Goal: Task Accomplishment & Management: Use online tool/utility

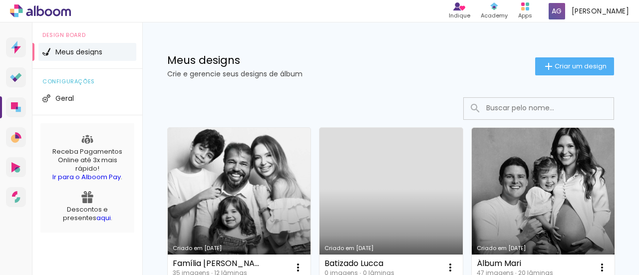
click at [265, 179] on link "Criado em [DATE]" at bounding box center [239, 204] width 143 height 153
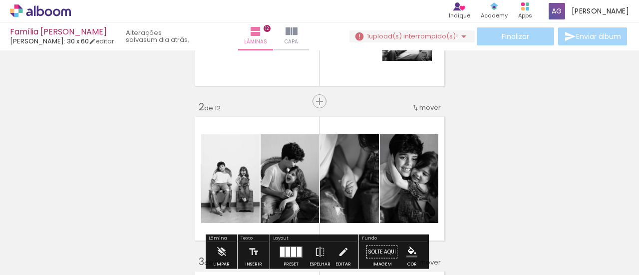
scroll to position [170, 0]
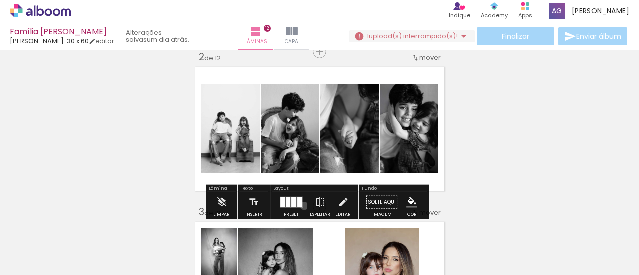
click at [302, 205] on div at bounding box center [291, 202] width 27 height 20
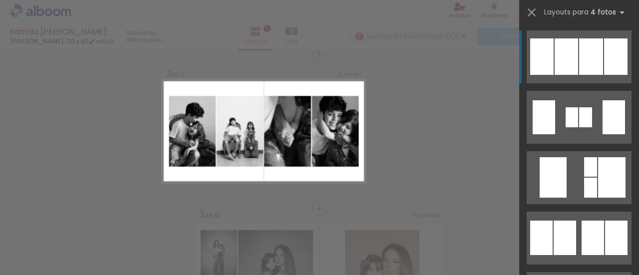
scroll to position [167, 0]
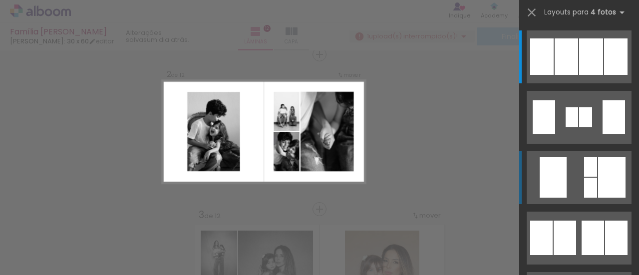
click at [565, 176] on quentale-layouter at bounding box center [579, 177] width 105 height 53
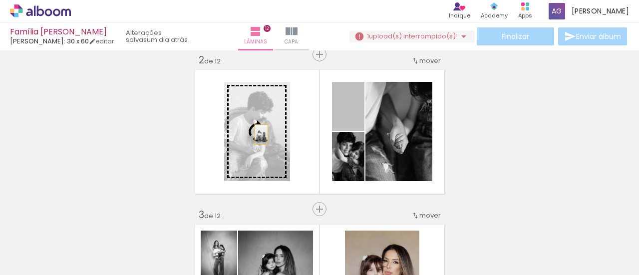
drag, startPoint x: 350, startPoint y: 112, endPoint x: 255, endPoint y: 135, distance: 98.1
click at [0, 0] on slot at bounding box center [0, 0] width 0 height 0
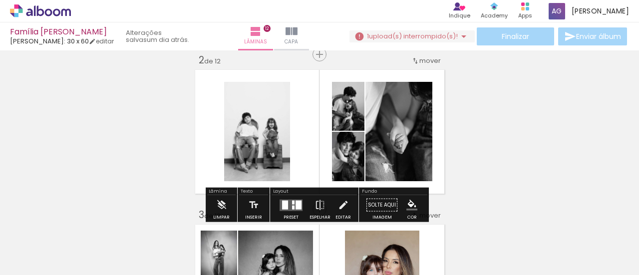
click at [259, 134] on quentale-photo at bounding box center [257, 131] width 66 height 99
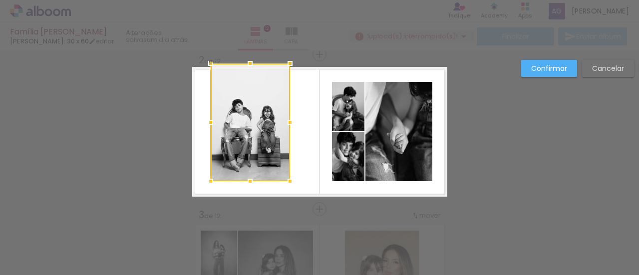
drag, startPoint x: 220, startPoint y: 79, endPoint x: 209, endPoint y: 69, distance: 14.5
click at [209, 69] on div at bounding box center [211, 63] width 20 height 20
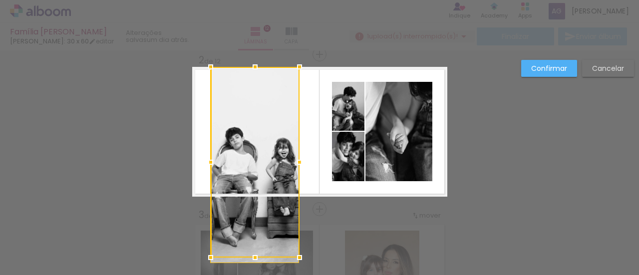
drag, startPoint x: 287, startPoint y: 189, endPoint x: 293, endPoint y: 194, distance: 7.8
click at [293, 196] on div at bounding box center [255, 162] width 89 height 191
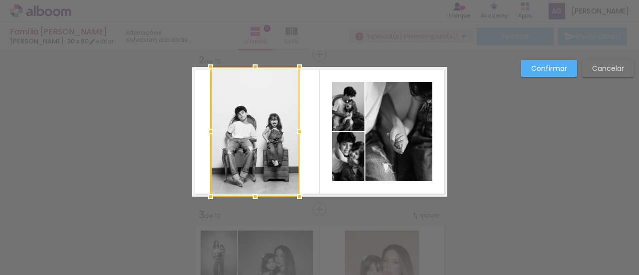
click at [307, 126] on quentale-layouter at bounding box center [319, 132] width 255 height 130
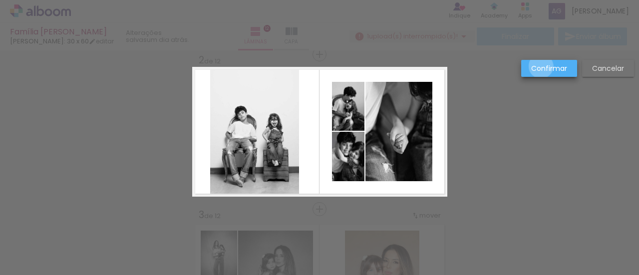
click at [0, 0] on slot "Confirmar" at bounding box center [0, 0] width 0 height 0
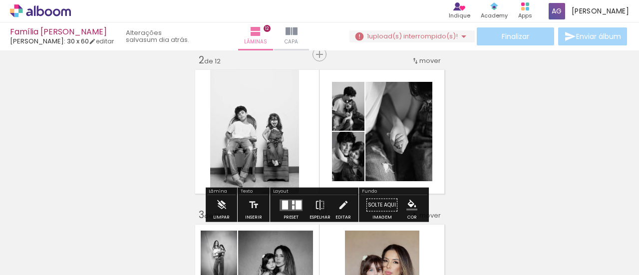
click at [256, 126] on quentale-photo at bounding box center [254, 132] width 89 height 130
click at [253, 125] on quentale-photo at bounding box center [254, 132] width 89 height 130
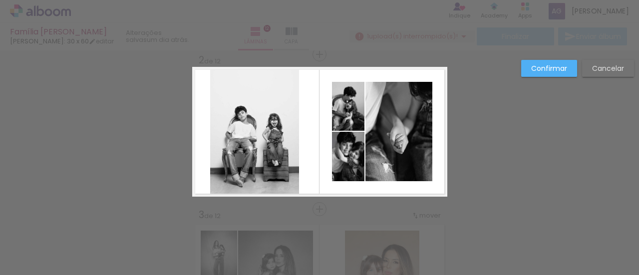
click at [253, 125] on quentale-photo at bounding box center [254, 132] width 89 height 130
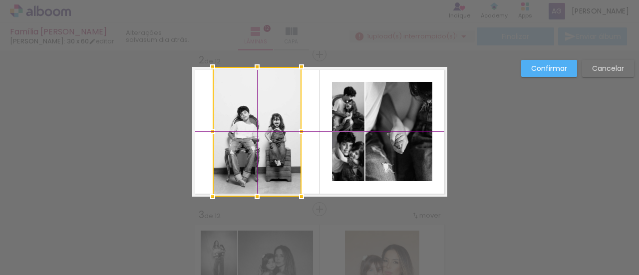
click at [256, 128] on div at bounding box center [257, 132] width 89 height 130
click at [0, 0] on slot "Confirmar" at bounding box center [0, 0] width 0 height 0
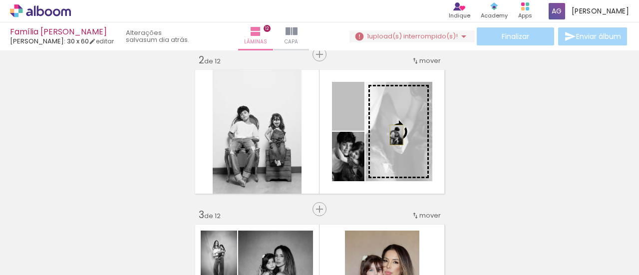
drag, startPoint x: 368, startPoint y: 127, endPoint x: 393, endPoint y: 135, distance: 26.1
click at [0, 0] on slot at bounding box center [0, 0] width 0 height 0
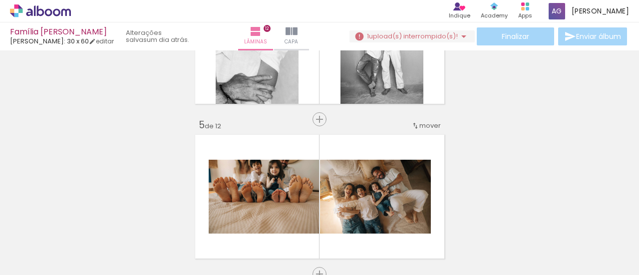
scroll to position [467, 0]
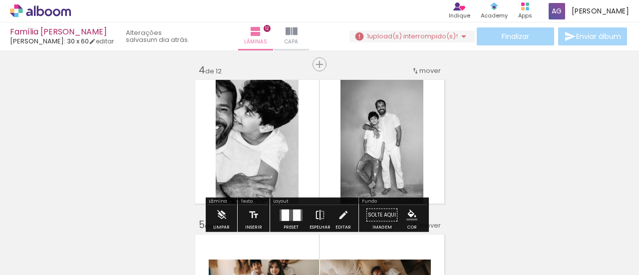
click at [315, 210] on iron-icon at bounding box center [320, 215] width 11 height 20
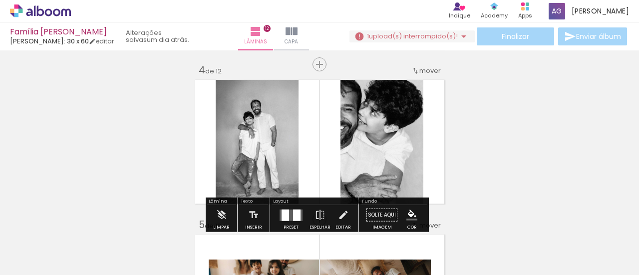
click at [352, 145] on quentale-photo at bounding box center [382, 142] width 83 height 130
click at [290, 209] on quentale-layouter at bounding box center [291, 214] width 23 height 11
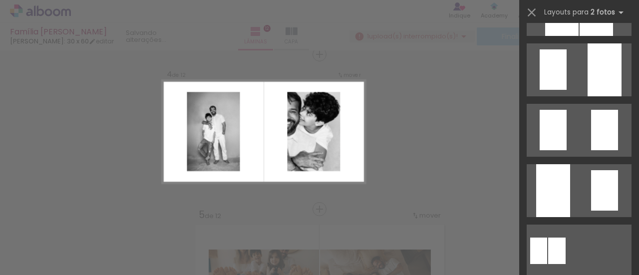
scroll to position [310, 0]
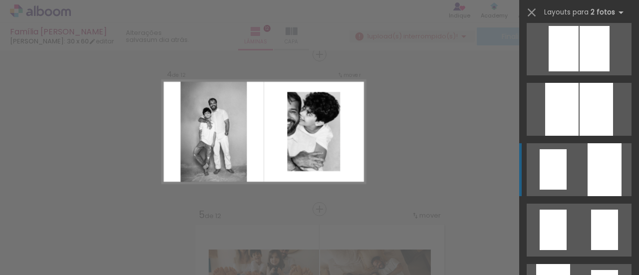
click at [579, 166] on quentale-layouter at bounding box center [579, 169] width 105 height 53
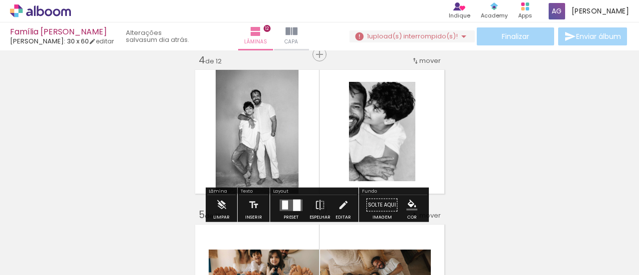
scroll to position [327, 0]
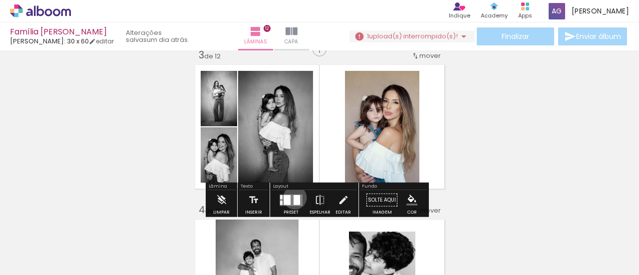
click at [294, 197] on div at bounding box center [297, 200] width 6 height 10
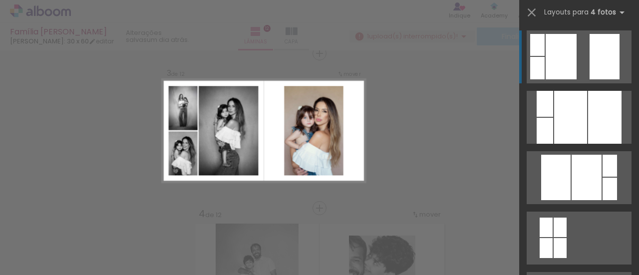
scroll to position [322, 0]
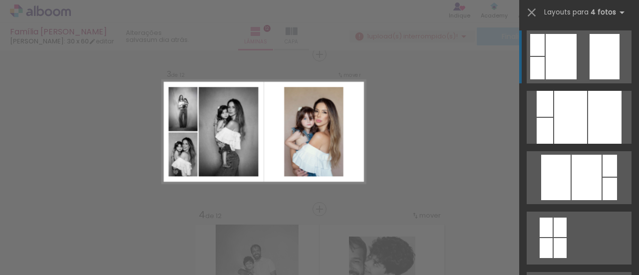
click at [552, 61] on div at bounding box center [561, 56] width 31 height 45
click at [540, 68] on div at bounding box center [537, 68] width 14 height 22
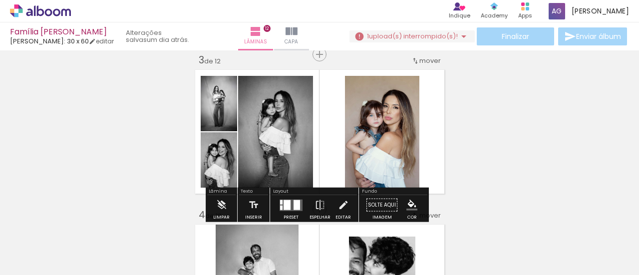
scroll to position [422, 0]
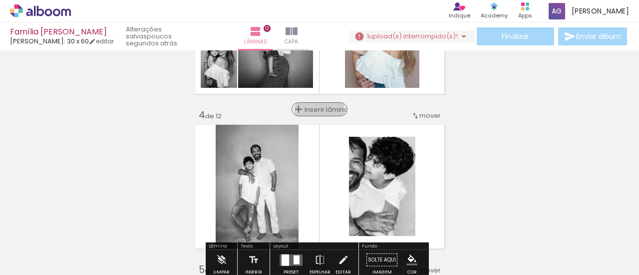
click at [316, 110] on span "Inserir lâmina" at bounding box center [324, 109] width 39 height 6
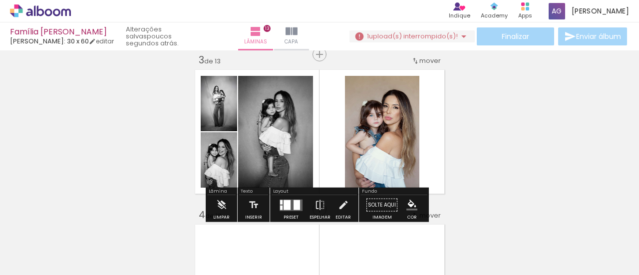
scroll to position [372, 0]
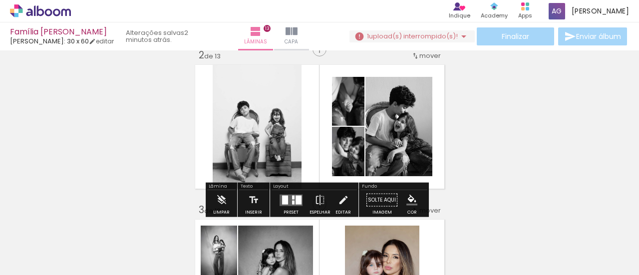
scroll to position [222, 0]
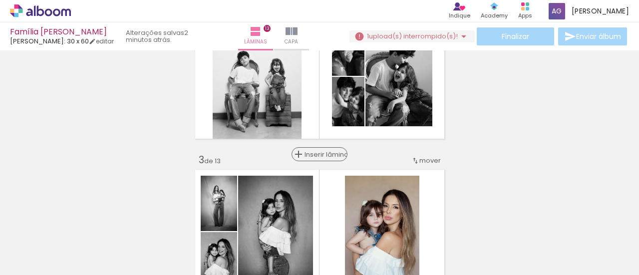
click at [312, 151] on span "Inserir lâmina" at bounding box center [324, 154] width 39 height 6
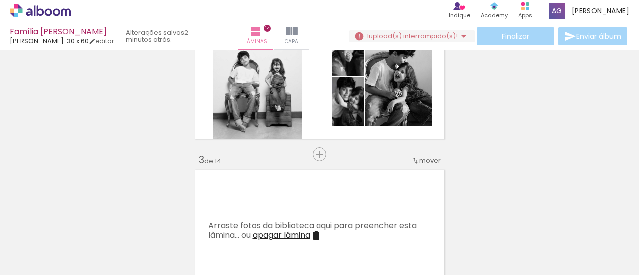
click at [33, 243] on input "Todas as fotos" at bounding box center [28, 245] width 38 height 8
click at [0, 0] on slot "Não utilizadas" at bounding box center [0, 0] width 0 height 0
type input "Não utilizadas"
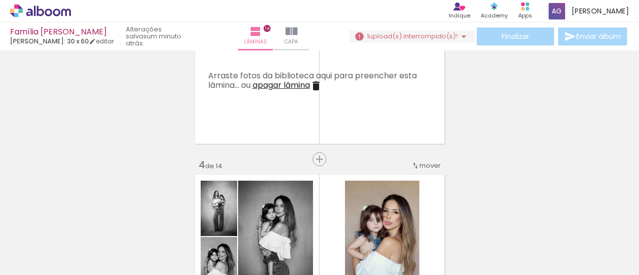
scroll to position [322, 0]
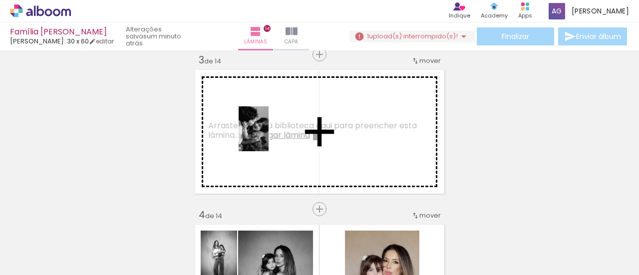
drag, startPoint x: 312, startPoint y: 205, endPoint x: 269, endPoint y: 136, distance: 81.1
click at [269, 136] on quentale-workspace at bounding box center [319, 137] width 639 height 275
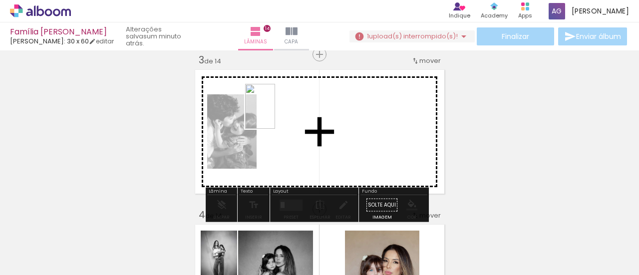
drag, startPoint x: 301, startPoint y: 131, endPoint x: 410, endPoint y: 212, distance: 136.1
click at [278, 117] on quentale-workspace at bounding box center [319, 137] width 639 height 275
drag, startPoint x: 370, startPoint y: 192, endPoint x: 360, endPoint y: 141, distance: 51.3
click at [360, 141] on quentale-workspace at bounding box center [319, 137] width 639 height 275
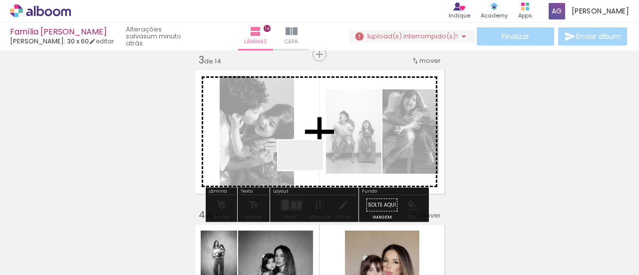
drag, startPoint x: 326, startPoint y: 200, endPoint x: 314, endPoint y: 171, distance: 31.8
click at [314, 171] on quentale-workspace at bounding box center [319, 137] width 639 height 275
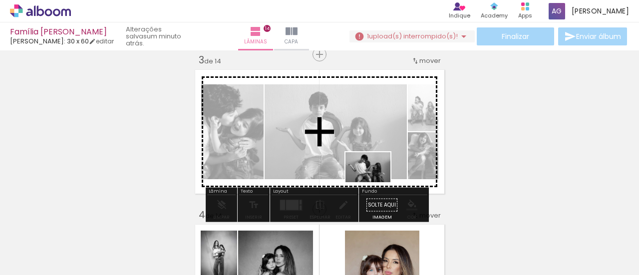
drag, startPoint x: 383, startPoint y: 235, endPoint x: 376, endPoint y: 182, distance: 53.4
click at [376, 182] on quentale-workspace at bounding box center [319, 137] width 639 height 275
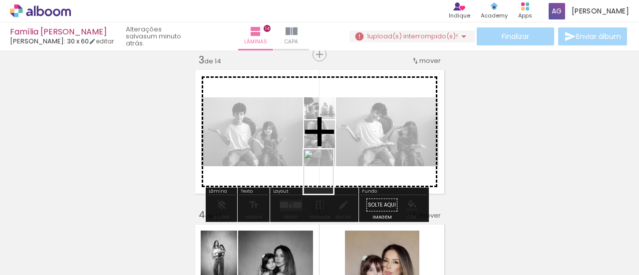
drag, startPoint x: 447, startPoint y: 249, endPoint x: 334, endPoint y: 179, distance: 133.0
click at [334, 179] on quentale-workspace at bounding box center [319, 137] width 639 height 275
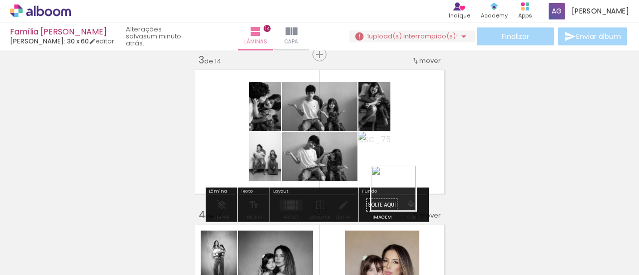
drag, startPoint x: 387, startPoint y: 248, endPoint x: 405, endPoint y: 167, distance: 82.9
click at [405, 167] on quentale-workspace at bounding box center [319, 137] width 639 height 275
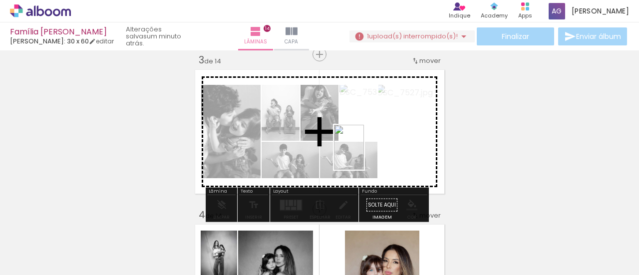
drag, startPoint x: 376, startPoint y: 232, endPoint x: 362, endPoint y: 163, distance: 70.3
click at [362, 163] on quentale-workspace at bounding box center [319, 137] width 639 height 275
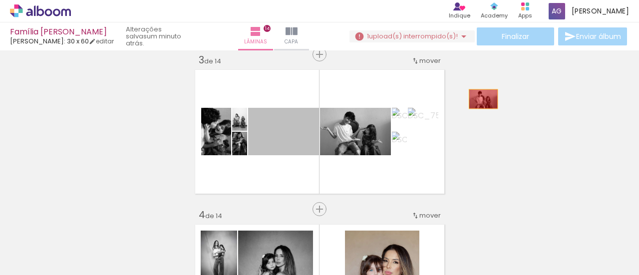
drag, startPoint x: 287, startPoint y: 140, endPoint x: 480, endPoint y: 99, distance: 197.2
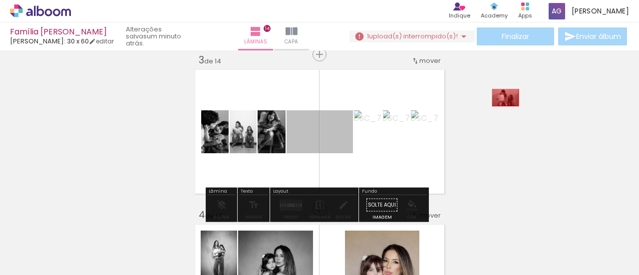
drag, startPoint x: 314, startPoint y: 137, endPoint x: 426, endPoint y: 120, distance: 113.7
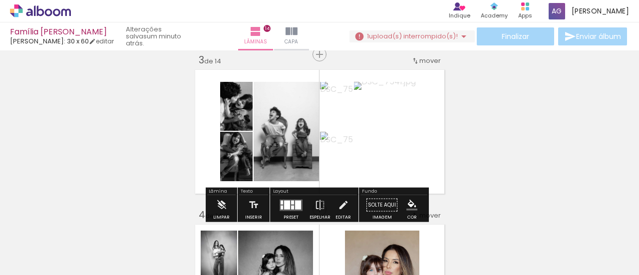
click at [284, 203] on div at bounding box center [287, 204] width 6 height 9
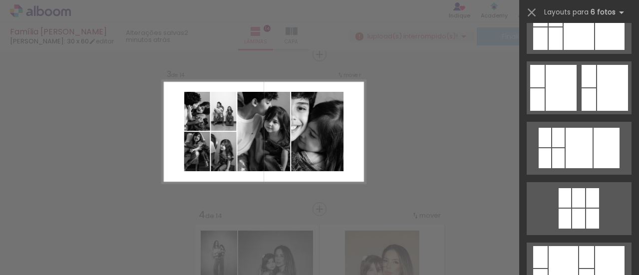
scroll to position [1349, 0]
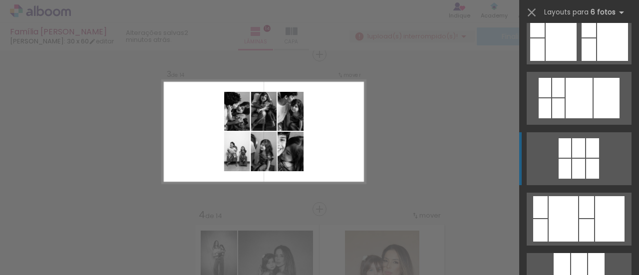
click at [577, 156] on div at bounding box center [578, 147] width 13 height 19
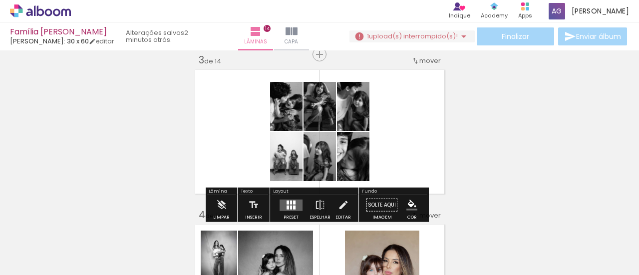
drag, startPoint x: 284, startPoint y: 206, endPoint x: 603, endPoint y: 172, distance: 321.0
click at [283, 206] on quentale-layouter at bounding box center [291, 204] width 23 height 11
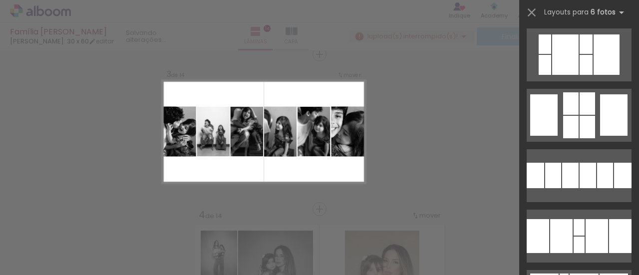
scroll to position [0, 0]
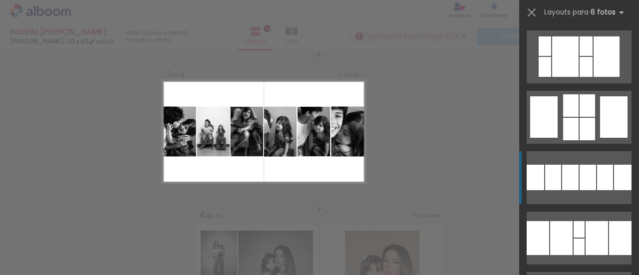
click at [568, 182] on div at bounding box center [570, 177] width 16 height 25
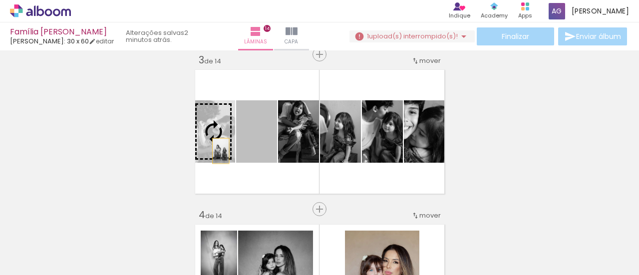
drag, startPoint x: 254, startPoint y: 151, endPoint x: 215, endPoint y: 150, distance: 38.5
click at [0, 0] on slot at bounding box center [0, 0] width 0 height 0
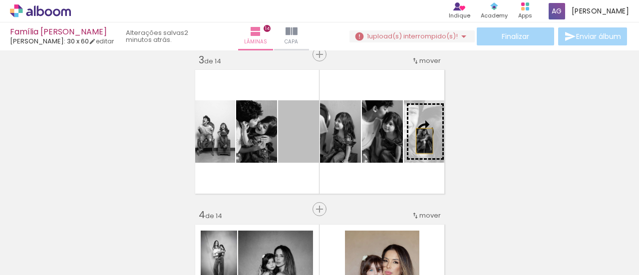
drag, startPoint x: 298, startPoint y: 145, endPoint x: 421, endPoint y: 141, distance: 122.4
click at [0, 0] on slot at bounding box center [0, 0] width 0 height 0
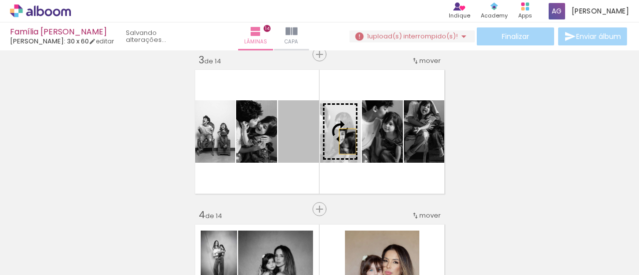
drag, startPoint x: 304, startPoint y: 147, endPoint x: 344, endPoint y: 141, distance: 40.4
click at [0, 0] on slot at bounding box center [0, 0] width 0 height 0
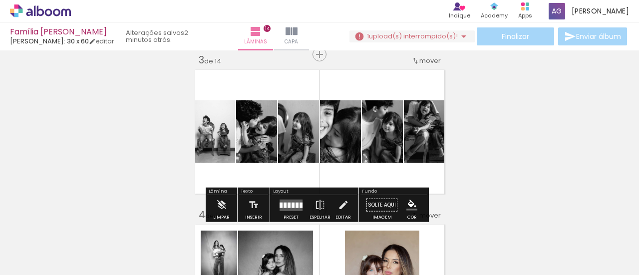
click at [213, 148] on quentale-photo at bounding box center [213, 131] width 43 height 62
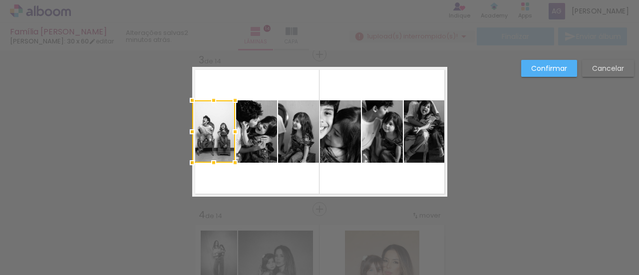
click at [263, 131] on quentale-photo at bounding box center [256, 131] width 41 height 62
click at [309, 134] on quentale-photo at bounding box center [298, 131] width 41 height 62
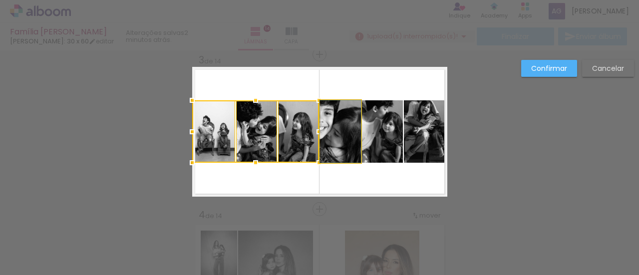
click at [337, 131] on quentale-photo at bounding box center [340, 131] width 41 height 62
click at [381, 135] on quentale-photo at bounding box center [382, 131] width 41 height 62
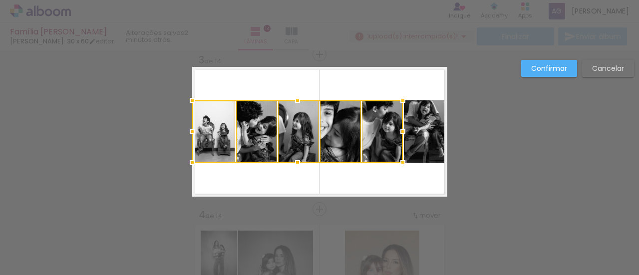
click at [432, 133] on quentale-photo at bounding box center [425, 131] width 43 height 62
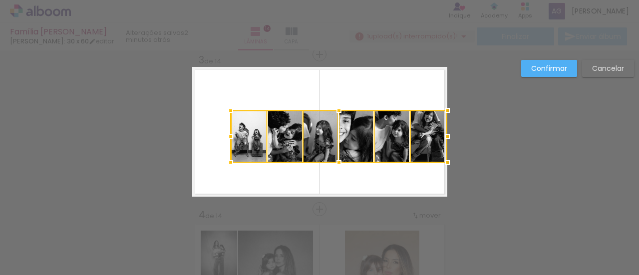
drag, startPoint x: 188, startPoint y: 100, endPoint x: 224, endPoint y: 111, distance: 37.6
click at [224, 111] on div at bounding box center [231, 110] width 20 height 20
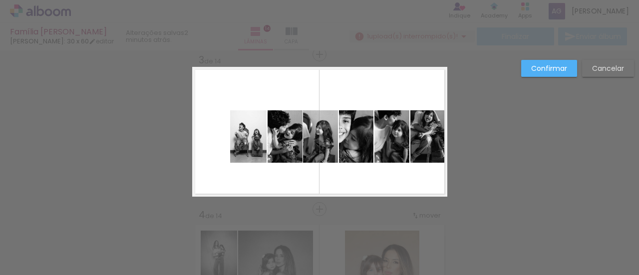
click at [237, 132] on quentale-photo at bounding box center [248, 136] width 36 height 52
click at [276, 148] on quentale-photo at bounding box center [285, 136] width 35 height 52
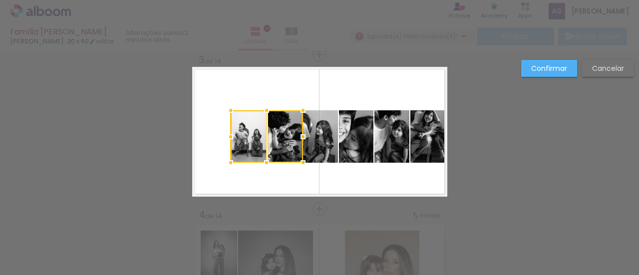
click at [331, 146] on quentale-photo at bounding box center [320, 136] width 35 height 52
click at [348, 138] on quentale-photo at bounding box center [356, 136] width 35 height 52
click at [377, 130] on div at bounding box center [374, 137] width 20 height 20
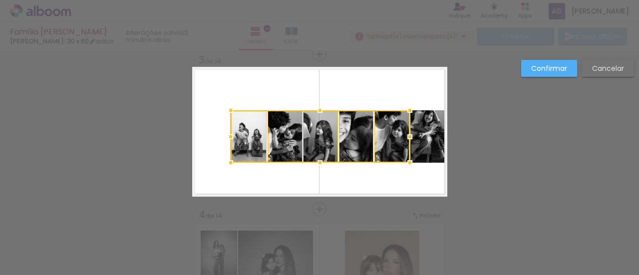
click at [424, 128] on quentale-photo at bounding box center [429, 136] width 37 height 52
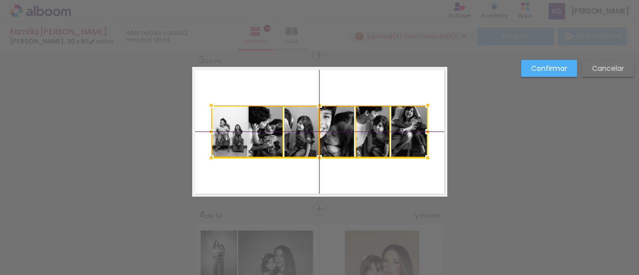
drag, startPoint x: 331, startPoint y: 137, endPoint x: 312, endPoint y: 132, distance: 19.6
click at [312, 132] on div at bounding box center [319, 131] width 217 height 52
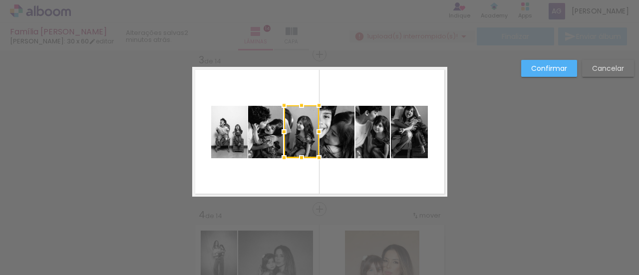
click at [575, 66] on paper-button "Confirmar" at bounding box center [549, 68] width 56 height 17
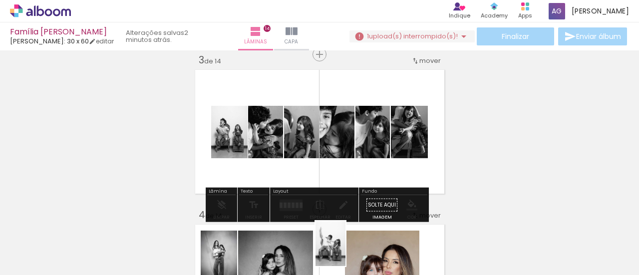
drag, startPoint x: 323, startPoint y: 241, endPoint x: 346, endPoint y: 251, distance: 25.3
click at [340, 251] on div at bounding box center [323, 241] width 33 height 49
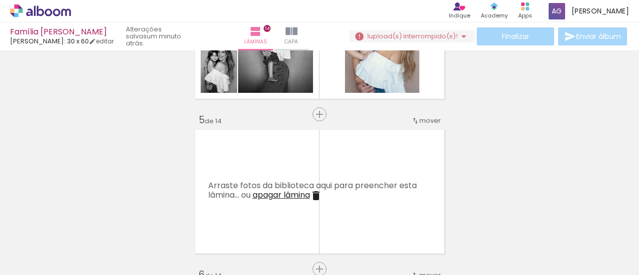
scroll to position [472, 0]
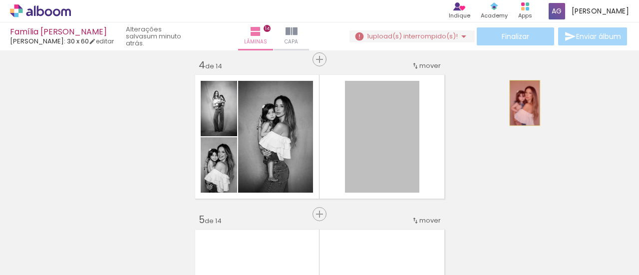
drag, startPoint x: 393, startPoint y: 120, endPoint x: 521, endPoint y: 103, distance: 129.6
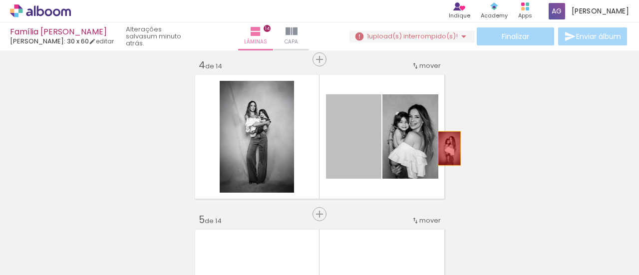
drag, startPoint x: 336, startPoint y: 155, endPoint x: 534, endPoint y: 125, distance: 201.1
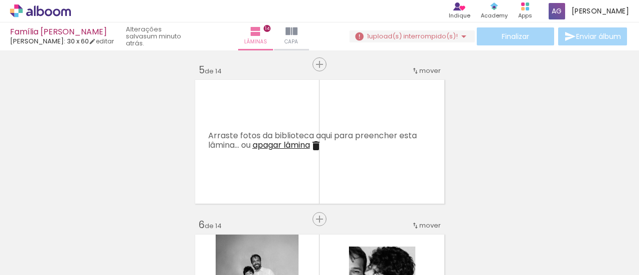
scroll to position [672, 0]
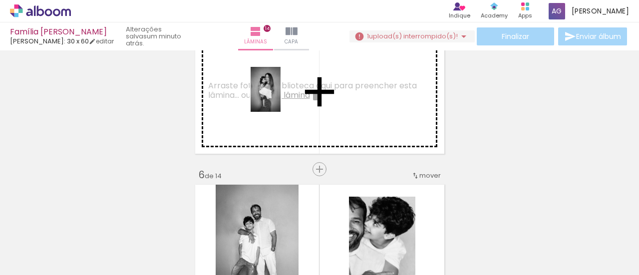
drag, startPoint x: 162, startPoint y: 180, endPoint x: 281, endPoint y: 97, distance: 145.2
click at [281, 97] on quentale-workspace at bounding box center [319, 137] width 639 height 275
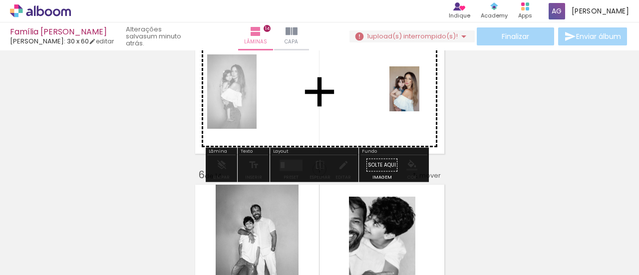
drag, startPoint x: 112, startPoint y: 249, endPoint x: 420, endPoint y: 96, distance: 343.3
click at [420, 96] on quentale-workspace at bounding box center [319, 137] width 639 height 275
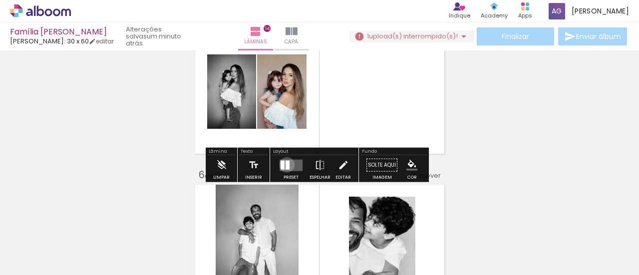
click at [286, 164] on div at bounding box center [288, 164] width 4 height 9
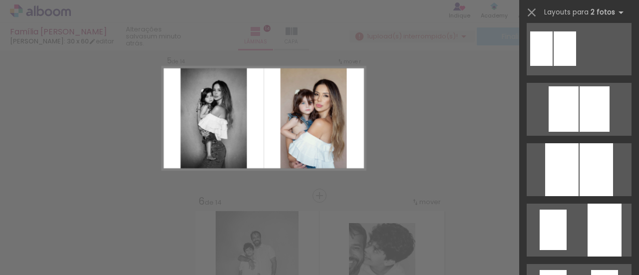
scroll to position [632, 0]
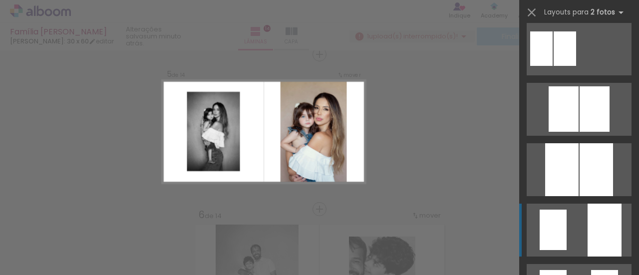
click at [581, 234] on quentale-layouter at bounding box center [579, 230] width 105 height 53
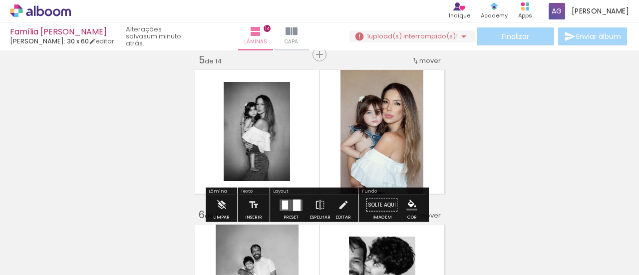
scroll to position [482, 0]
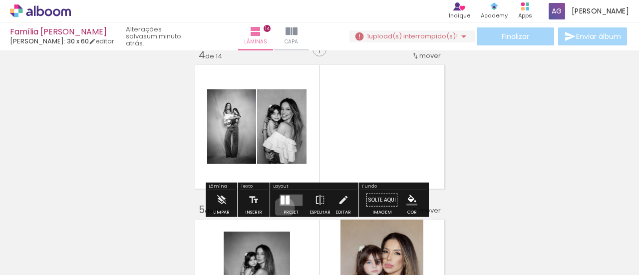
drag, startPoint x: 282, startPoint y: 207, endPoint x: 283, endPoint y: 202, distance: 5.2
click at [282, 206] on div at bounding box center [291, 200] width 27 height 20
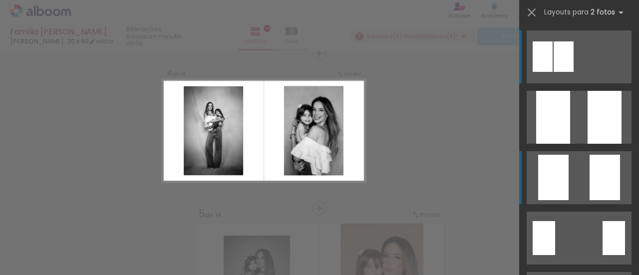
scroll to position [477, 0]
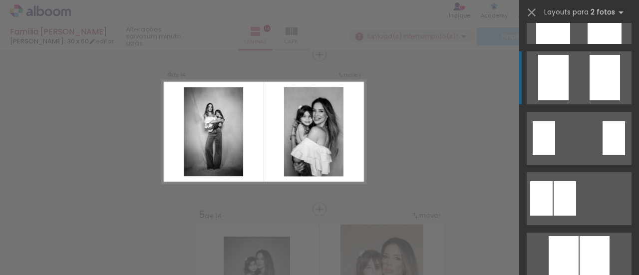
click at [571, 81] on quentale-layouter at bounding box center [579, 77] width 105 height 53
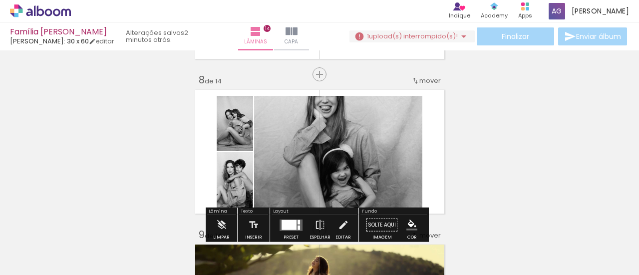
scroll to position [1176, 0]
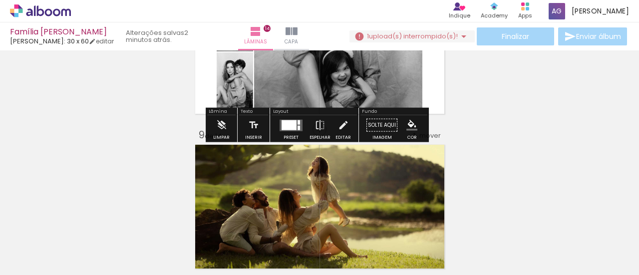
click at [280, 122] on quentale-layouter at bounding box center [291, 124] width 23 height 11
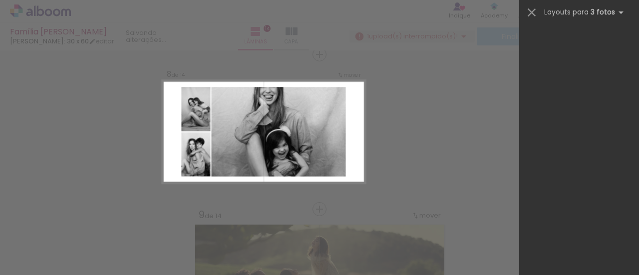
scroll to position [0, 0]
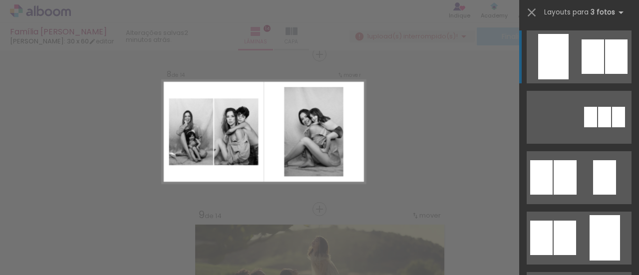
click at [567, 62] on quentale-layouter at bounding box center [579, 56] width 105 height 53
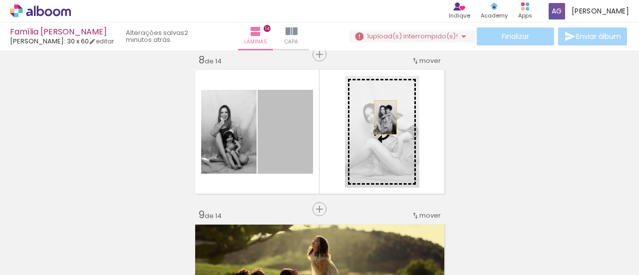
drag, startPoint x: 287, startPoint y: 139, endPoint x: 382, endPoint y: 117, distance: 97.4
click at [0, 0] on slot at bounding box center [0, 0] width 0 height 0
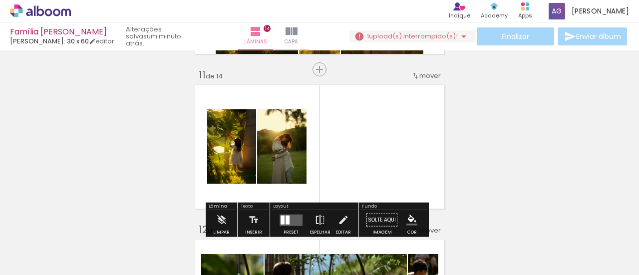
scroll to position [1646, 0]
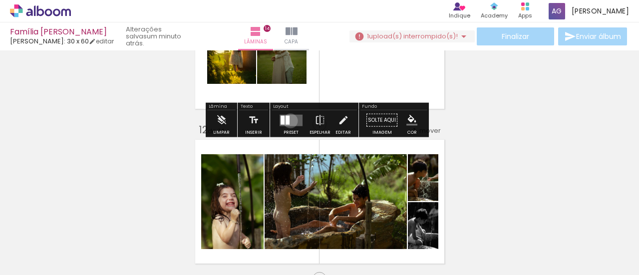
click at [288, 120] on quentale-layouter at bounding box center [291, 119] width 23 height 11
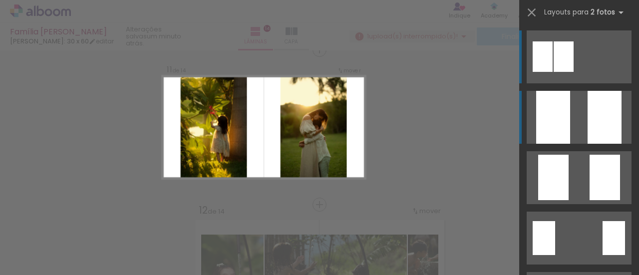
scroll to position [1561, 0]
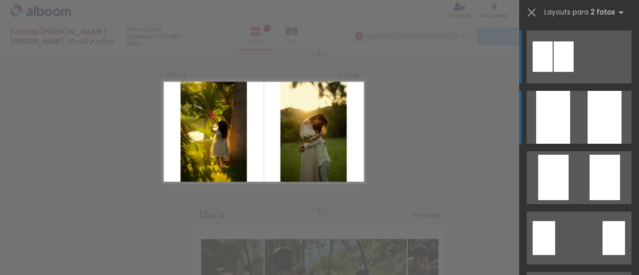
click at [588, 111] on div at bounding box center [605, 117] width 34 height 53
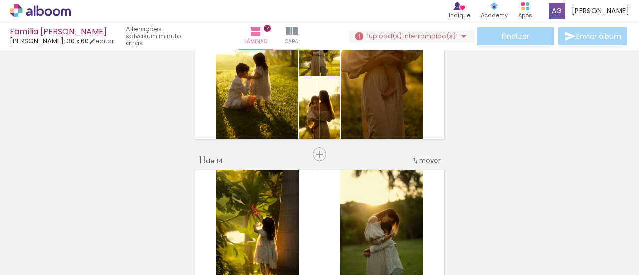
scroll to position [1411, 0]
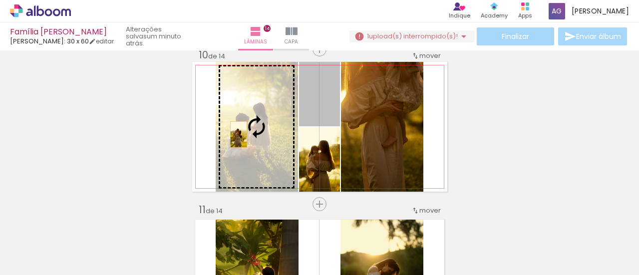
drag, startPoint x: 320, startPoint y: 112, endPoint x: 235, endPoint y: 134, distance: 87.8
click at [0, 0] on slot at bounding box center [0, 0] width 0 height 0
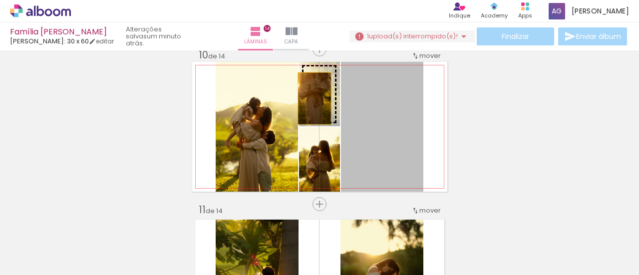
drag, startPoint x: 350, startPoint y: 111, endPoint x: 329, endPoint y: 98, distance: 25.1
click at [0, 0] on slot at bounding box center [0, 0] width 0 height 0
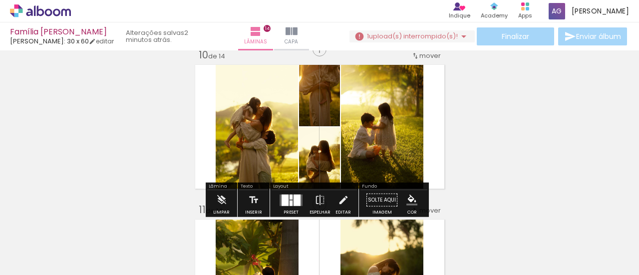
scroll to position [1461, 0]
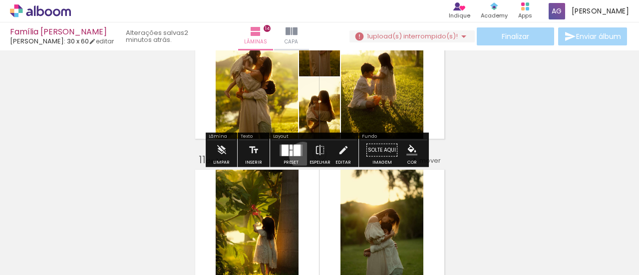
click at [301, 155] on div at bounding box center [291, 150] width 27 height 20
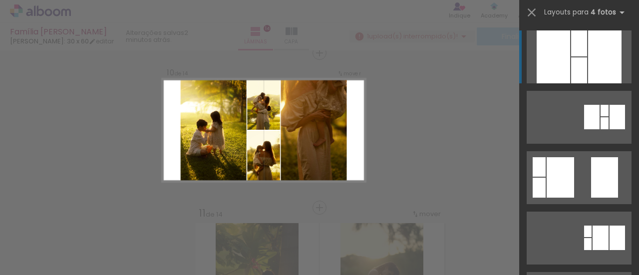
scroll to position [1406, 0]
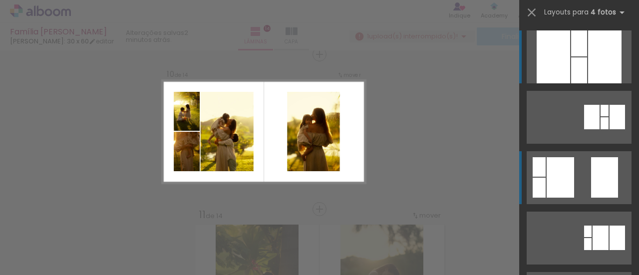
click at [578, 164] on quentale-layouter at bounding box center [579, 177] width 105 height 53
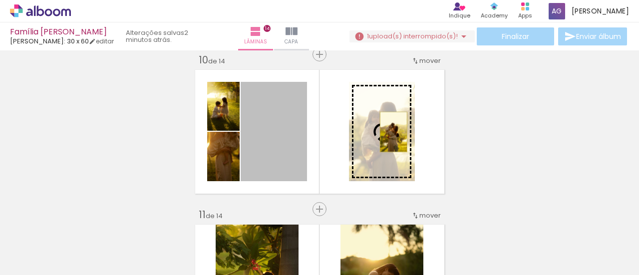
drag, startPoint x: 333, startPoint y: 139, endPoint x: 390, endPoint y: 132, distance: 56.9
click at [0, 0] on slot at bounding box center [0, 0] width 0 height 0
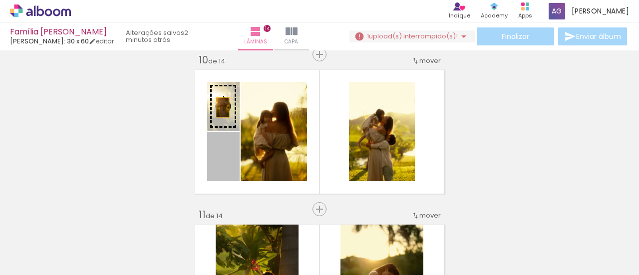
drag, startPoint x: 233, startPoint y: 161, endPoint x: 222, endPoint y: 108, distance: 54.0
click at [0, 0] on slot at bounding box center [0, 0] width 0 height 0
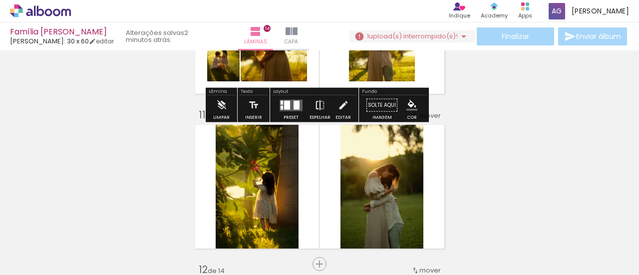
scroll to position [1556, 0]
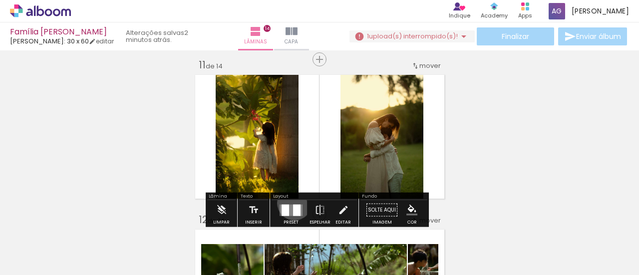
click at [292, 203] on div at bounding box center [291, 210] width 27 height 20
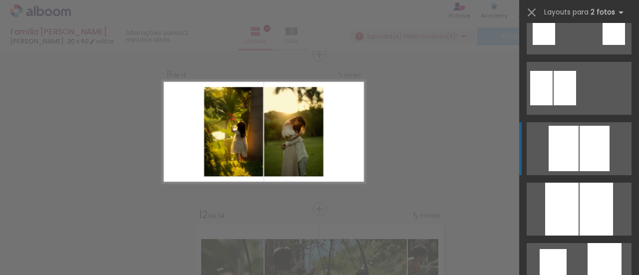
scroll to position [310, 0]
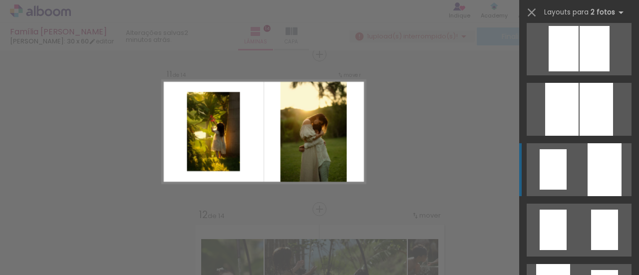
click at [592, 158] on div at bounding box center [605, 169] width 34 height 53
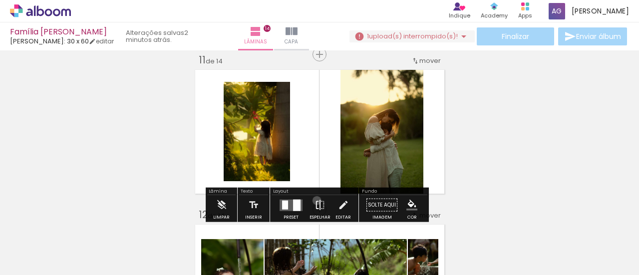
click at [315, 200] on iron-icon at bounding box center [320, 205] width 11 height 20
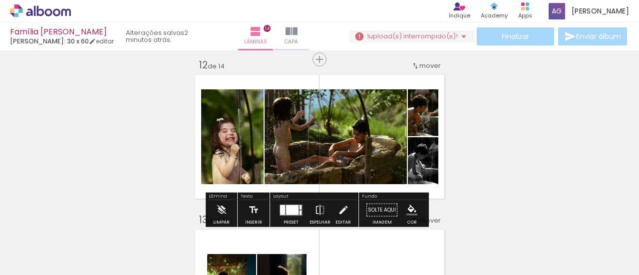
scroll to position [1761, 0]
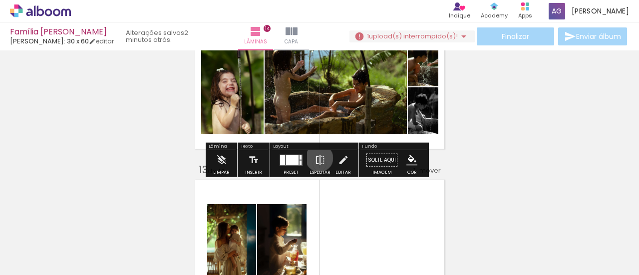
click at [317, 158] on iron-icon at bounding box center [320, 160] width 11 height 20
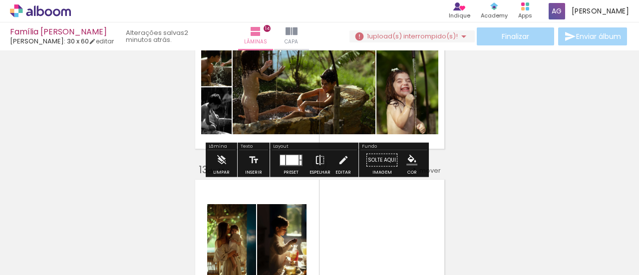
click at [317, 158] on iron-icon at bounding box center [320, 160] width 11 height 20
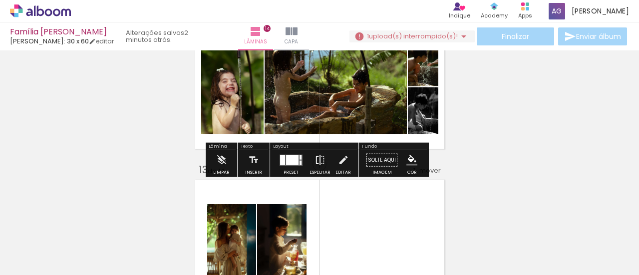
scroll to position [1911, 0]
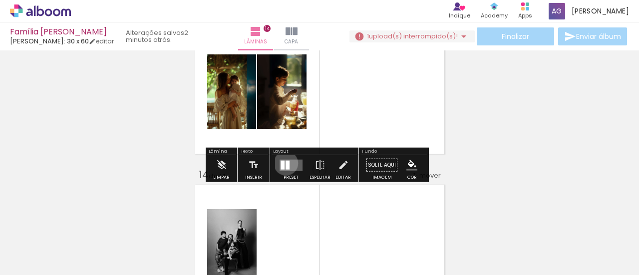
click at [286, 163] on div at bounding box center [288, 164] width 4 height 9
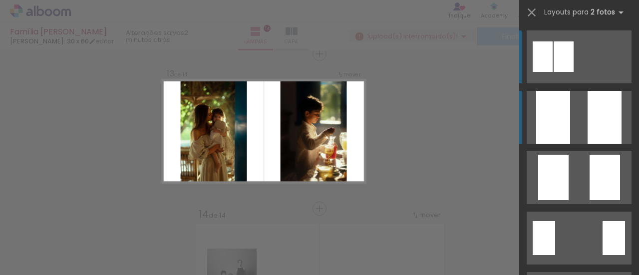
scroll to position [1871, 0]
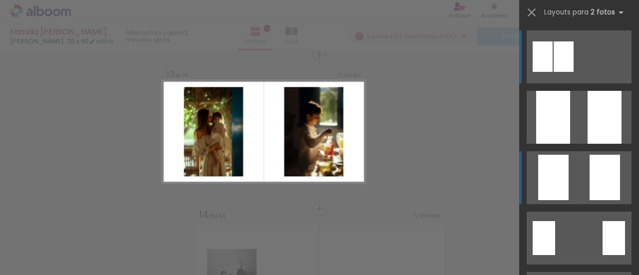
click at [570, 161] on quentale-layouter at bounding box center [579, 177] width 105 height 53
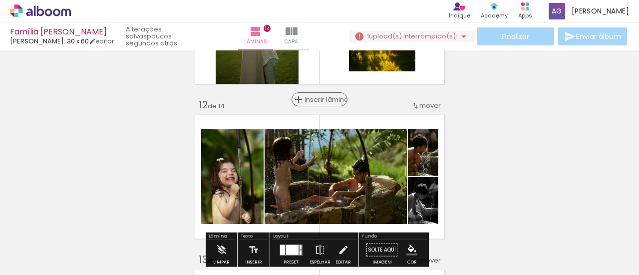
scroll to position [1821, 0]
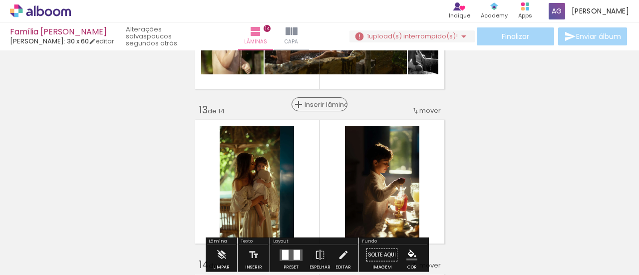
click at [317, 101] on span "Inserir lâmina" at bounding box center [324, 104] width 39 height 6
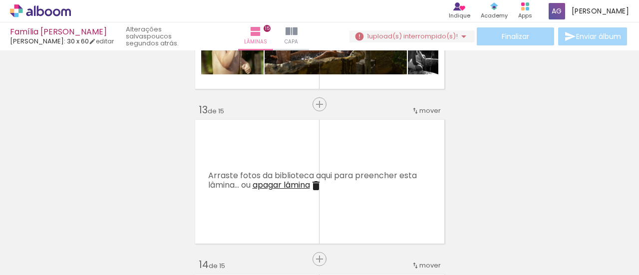
scroll to position [1921, 0]
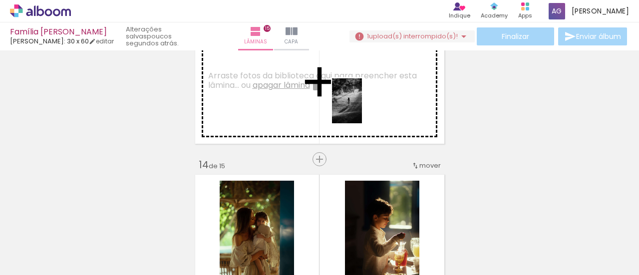
drag, startPoint x: 161, startPoint y: 249, endPoint x: 358, endPoint y: 114, distance: 238.3
click at [369, 108] on quentale-workspace at bounding box center [319, 137] width 639 height 275
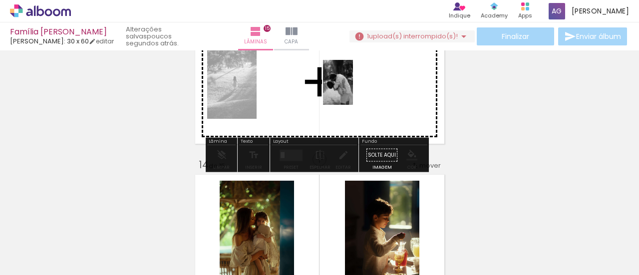
drag, startPoint x: 111, startPoint y: 253, endPoint x: 353, endPoint y: 90, distance: 291.8
click at [353, 90] on quentale-workspace at bounding box center [319, 137] width 639 height 275
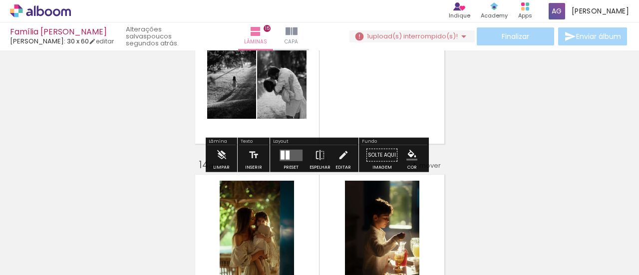
click at [289, 153] on quentale-layouter at bounding box center [291, 154] width 23 height 11
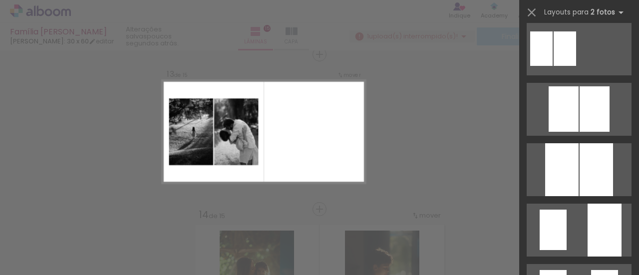
scroll to position [450, 0]
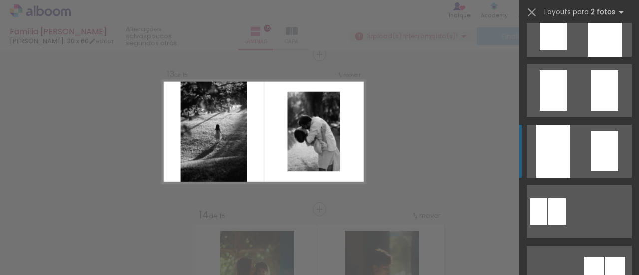
click at [580, 155] on quentale-layouter at bounding box center [579, 151] width 105 height 53
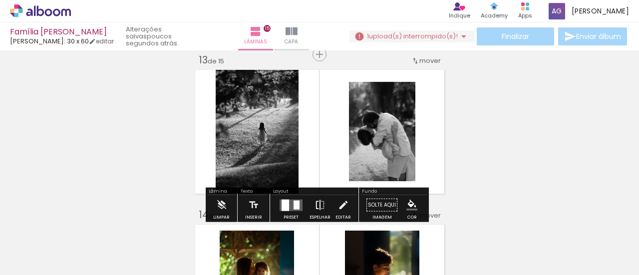
click at [318, 200] on iron-icon at bounding box center [320, 205] width 11 height 20
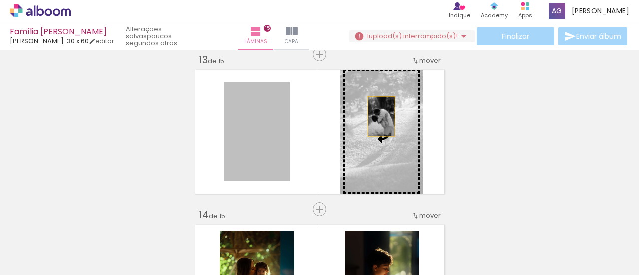
drag, startPoint x: 263, startPoint y: 143, endPoint x: 378, endPoint y: 116, distance: 118.0
click at [0, 0] on slot at bounding box center [0, 0] width 0 height 0
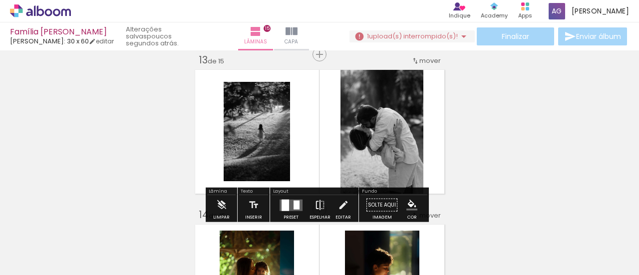
click at [315, 203] on iron-icon at bounding box center [320, 205] width 11 height 20
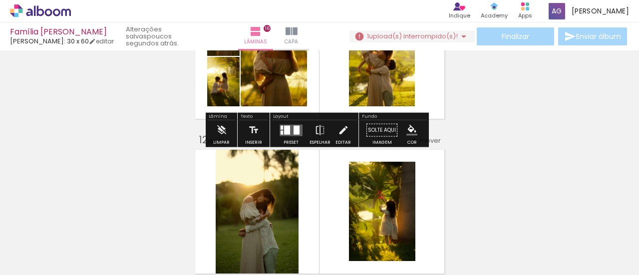
scroll to position [102, 0]
drag, startPoint x: 586, startPoint y: 173, endPoint x: 617, endPoint y: 179, distance: 31.5
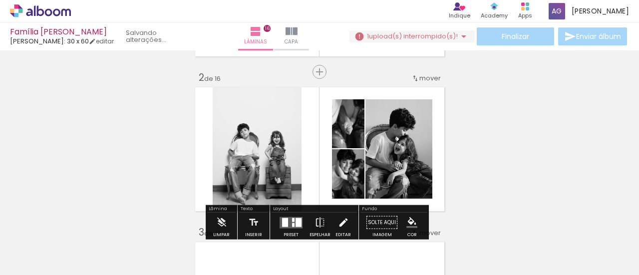
scroll to position [300, 0]
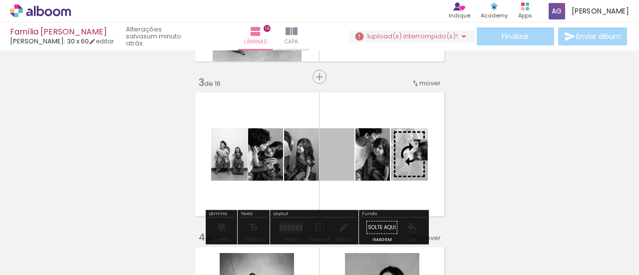
drag, startPoint x: 333, startPoint y: 169, endPoint x: 413, endPoint y: 151, distance: 81.9
click at [0, 0] on slot at bounding box center [0, 0] width 0 height 0
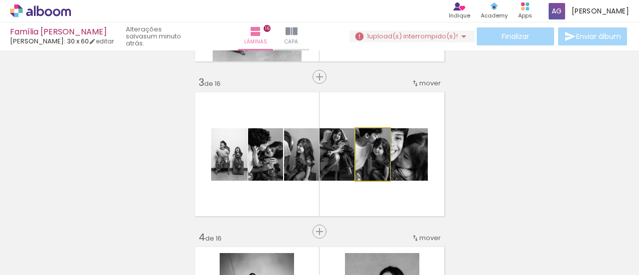
drag, startPoint x: 373, startPoint y: 170, endPoint x: 381, endPoint y: 155, distance: 16.8
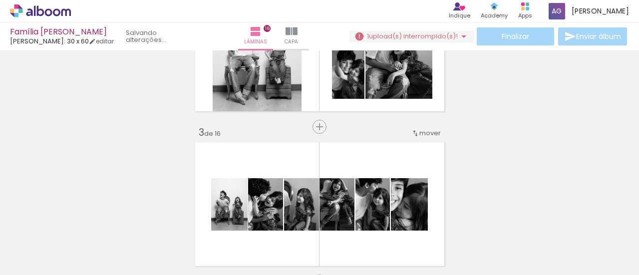
scroll to position [150, 0]
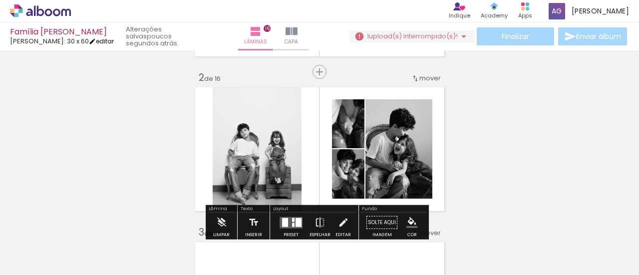
click at [102, 39] on link "editar" at bounding box center [101, 41] width 25 height 8
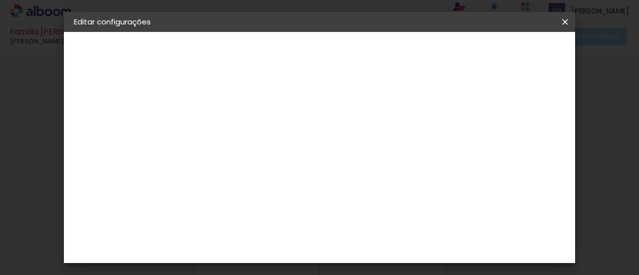
scroll to position [102, 0]
click at [565, 20] on iron-icon at bounding box center [565, 22] width 12 height 10
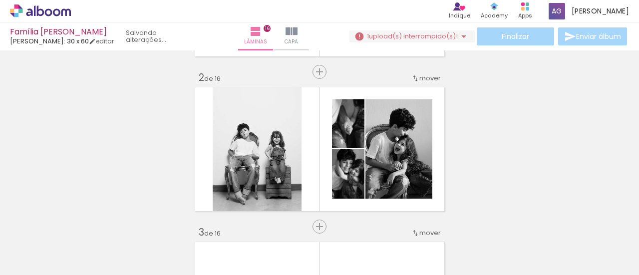
scroll to position [450, 0]
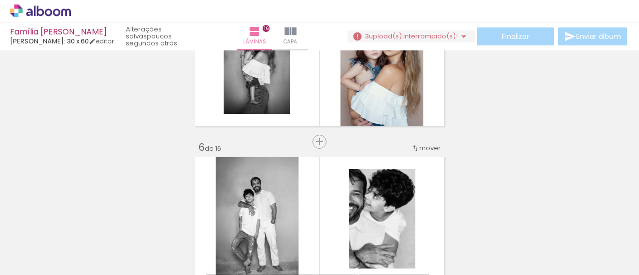
scroll to position [0, 2131]
click at [40, 243] on input "Todas as fotos" at bounding box center [28, 245] width 38 height 8
click at [40, 239] on div at bounding box center [31, 242] width 51 height 17
click at [0, 0] on slot "Não utilizadas" at bounding box center [0, 0] width 0 height 0
type input "Não utilizadas"
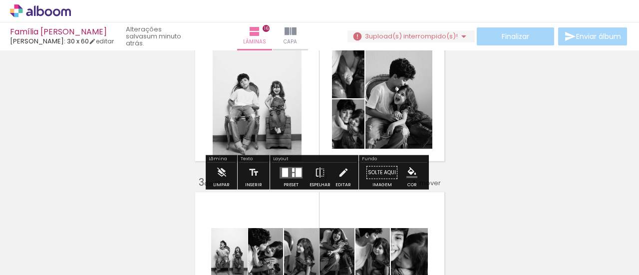
scroll to position [150, 0]
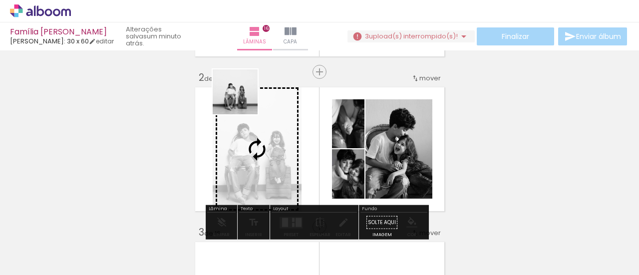
drag, startPoint x: 392, startPoint y: 249, endPoint x: 243, endPoint y: 99, distance: 210.9
click at [243, 99] on quentale-workspace at bounding box center [319, 137] width 639 height 275
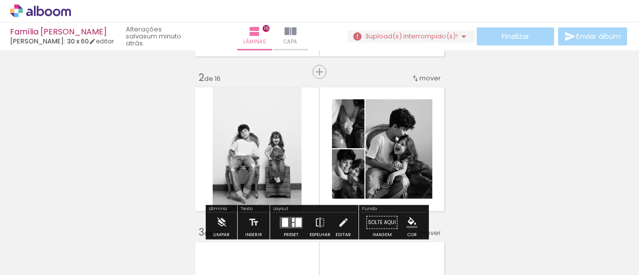
click at [296, 154] on quentale-photo at bounding box center [257, 149] width 89 height 130
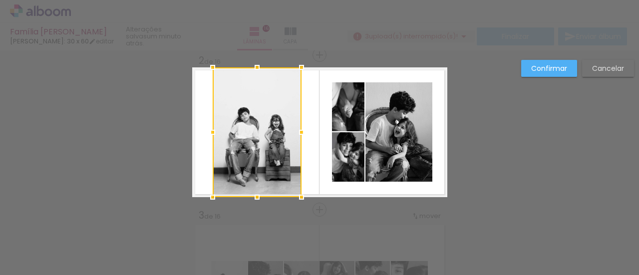
scroll to position [167, 0]
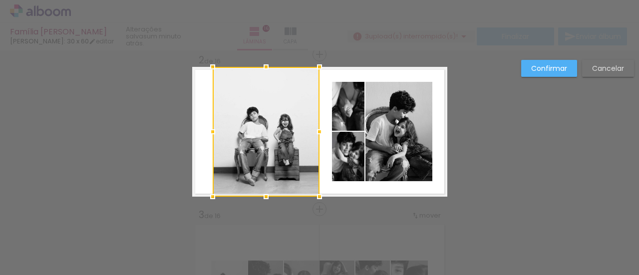
drag, startPoint x: 298, startPoint y: 125, endPoint x: 316, endPoint y: 124, distance: 18.0
click at [316, 124] on div at bounding box center [320, 132] width 20 height 20
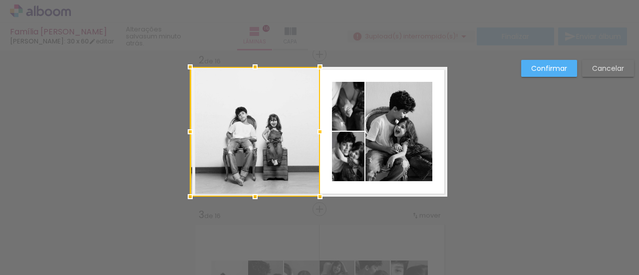
drag, startPoint x: 211, startPoint y: 136, endPoint x: 182, endPoint y: 129, distance: 29.7
click at [182, 129] on div at bounding box center [190, 132] width 20 height 20
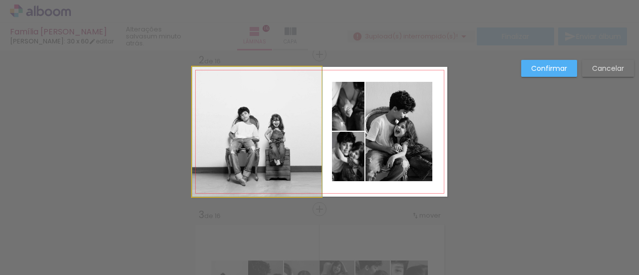
drag, startPoint x: 266, startPoint y: 130, endPoint x: 289, endPoint y: 129, distance: 23.5
click at [265, 130] on quentale-photo at bounding box center [257, 132] width 130 height 130
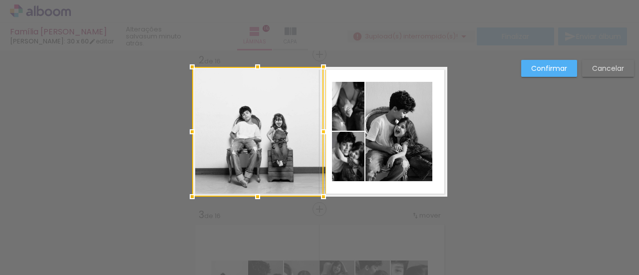
click at [311, 128] on div at bounding box center [257, 132] width 131 height 130
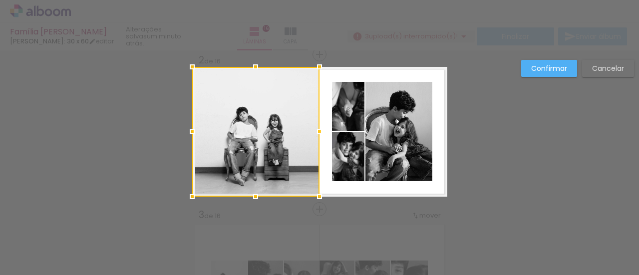
drag, startPoint x: 326, startPoint y: 133, endPoint x: 317, endPoint y: 131, distance: 9.2
click at [317, 131] on div at bounding box center [320, 132] width 20 height 20
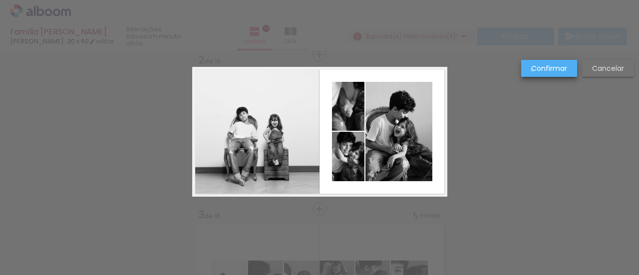
click at [0, 0] on slot "Confirmar" at bounding box center [0, 0] width 0 height 0
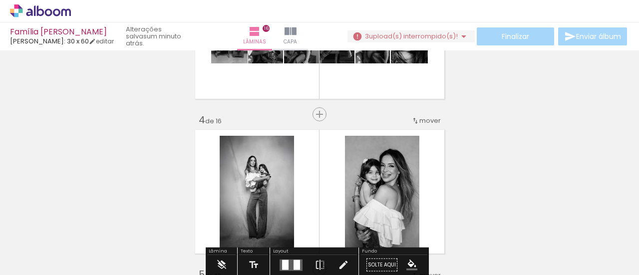
scroll to position [467, 0]
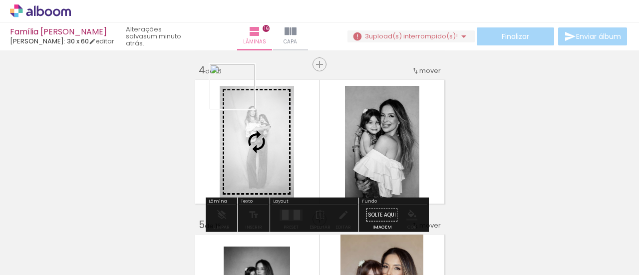
drag, startPoint x: 332, startPoint y: 141, endPoint x: 240, endPoint y: 94, distance: 103.2
click at [240, 94] on quentale-workspace at bounding box center [319, 137] width 639 height 275
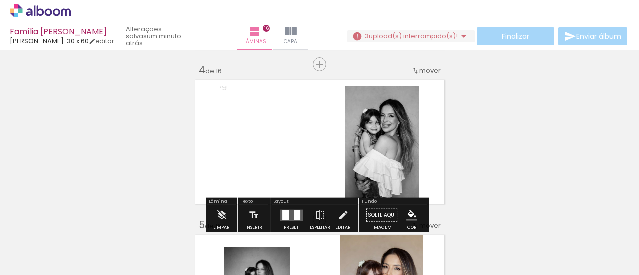
click at [273, 152] on quentale-photo at bounding box center [257, 142] width 74 height 112
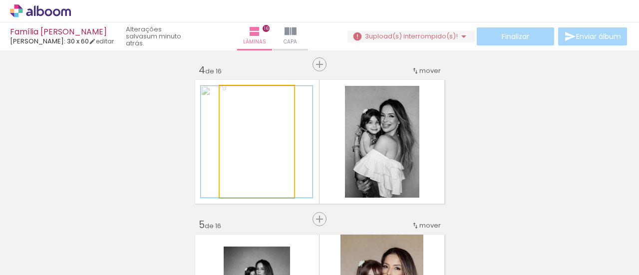
click at [273, 152] on quentale-photo at bounding box center [257, 142] width 74 height 112
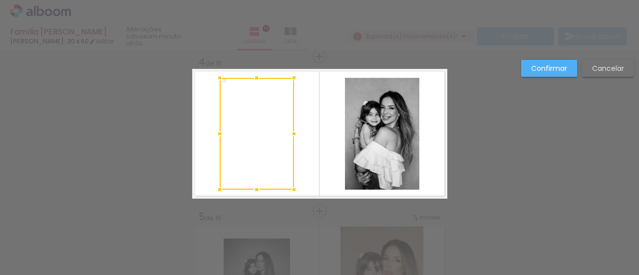
scroll to position [477, 0]
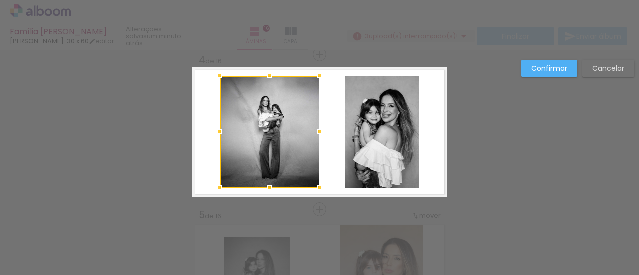
drag, startPoint x: 289, startPoint y: 129, endPoint x: 315, endPoint y: 118, distance: 27.5
click at [315, 118] on div at bounding box center [270, 132] width 100 height 112
click at [257, 119] on div at bounding box center [270, 132] width 100 height 112
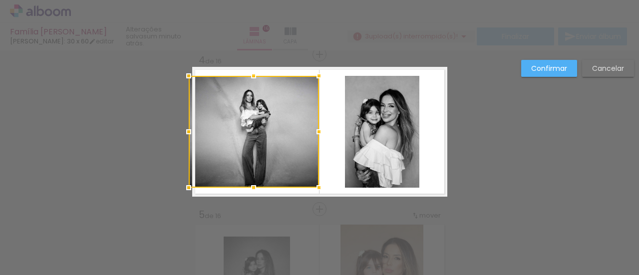
drag, startPoint x: 219, startPoint y: 133, endPoint x: 237, endPoint y: 105, distance: 33.5
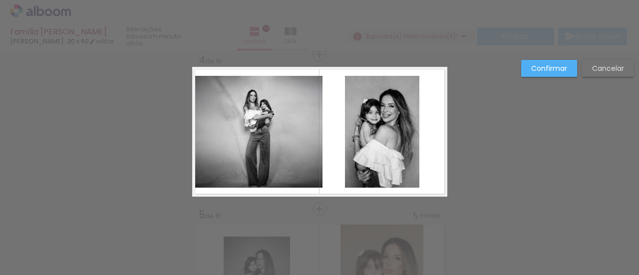
click at [260, 102] on quentale-photo at bounding box center [257, 132] width 131 height 112
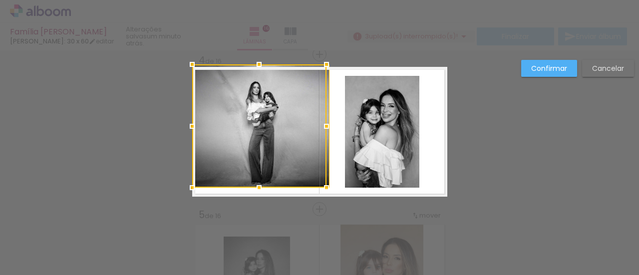
drag, startPoint x: 253, startPoint y: 78, endPoint x: 252, endPoint y: 63, distance: 14.5
click at [252, 63] on div at bounding box center [259, 64] width 20 height 20
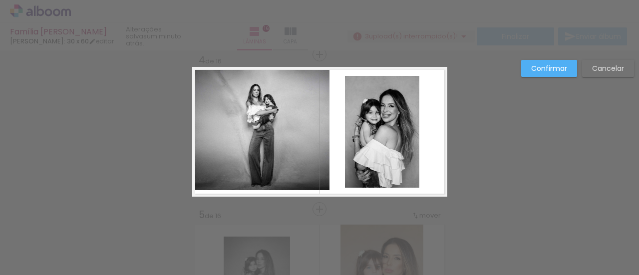
drag, startPoint x: 295, startPoint y: 125, endPoint x: 324, endPoint y: 123, distance: 29.0
click at [295, 125] on quentale-photo at bounding box center [261, 128] width 138 height 123
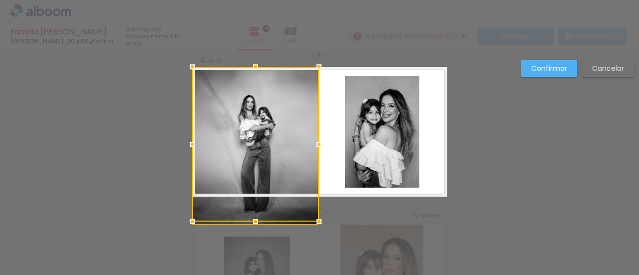
drag, startPoint x: 327, startPoint y: 125, endPoint x: 316, endPoint y: 123, distance: 11.2
click at [316, 123] on album-spread "4 de 16" at bounding box center [319, 132] width 255 height 130
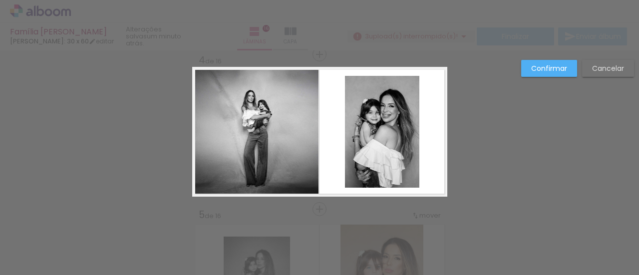
click at [295, 127] on quentale-photo at bounding box center [255, 132] width 127 height 130
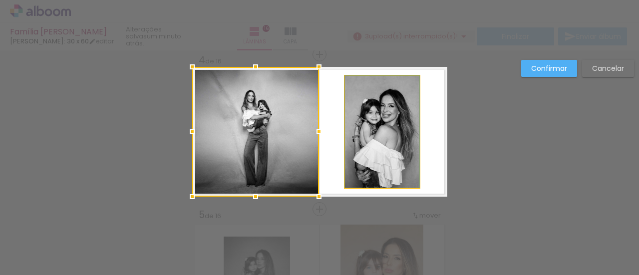
click at [393, 106] on quentale-photo at bounding box center [382, 132] width 74 height 112
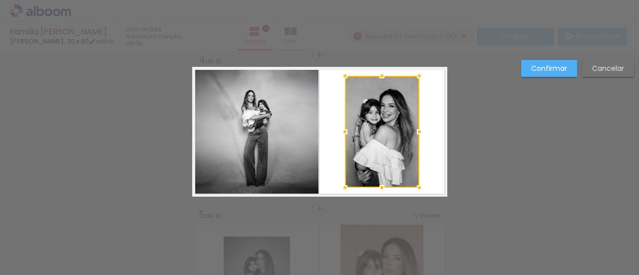
click at [0, 0] on slot "Confirmar" at bounding box center [0, 0] width 0 height 0
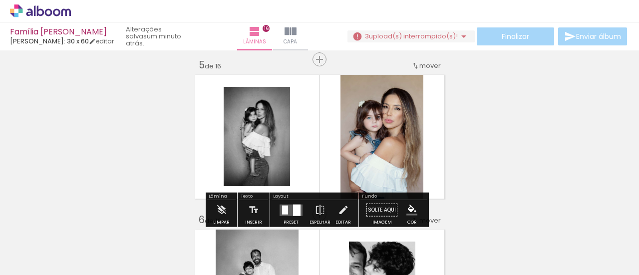
scroll to position [777, 0]
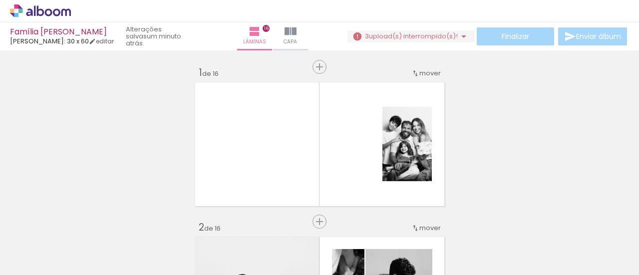
scroll to position [777, 0]
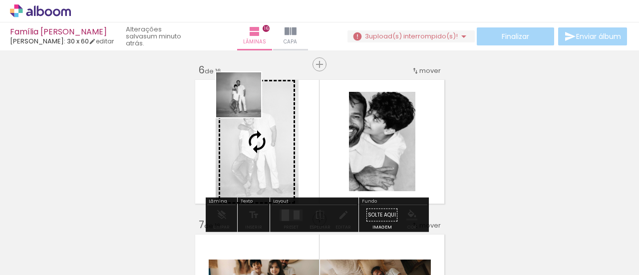
drag, startPoint x: 510, startPoint y: 242, endPoint x: 246, endPoint y: 102, distance: 299.0
click at [246, 102] on quentale-workspace at bounding box center [319, 137] width 639 height 275
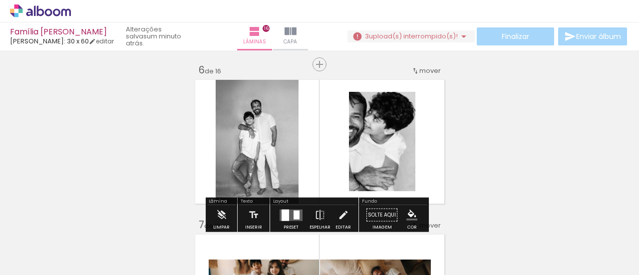
click at [290, 144] on quentale-photo at bounding box center [257, 142] width 83 height 130
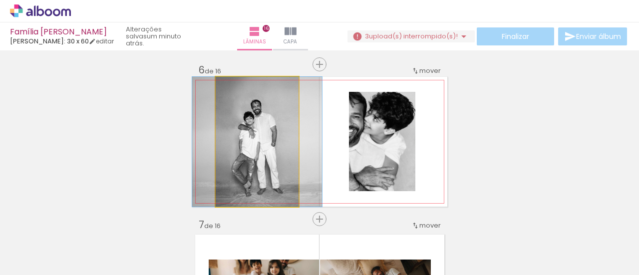
click at [290, 144] on quentale-photo at bounding box center [257, 142] width 83 height 130
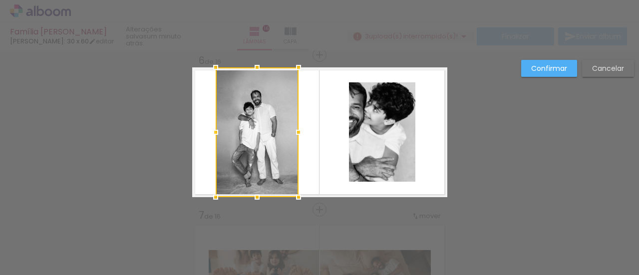
scroll to position [787, 0]
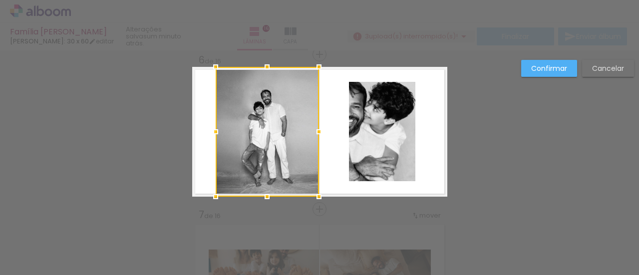
drag, startPoint x: 293, startPoint y: 132, endPoint x: 314, endPoint y: 123, distance: 23.0
click at [314, 123] on div at bounding box center [319, 132] width 20 height 20
click at [277, 116] on div at bounding box center [267, 132] width 103 height 130
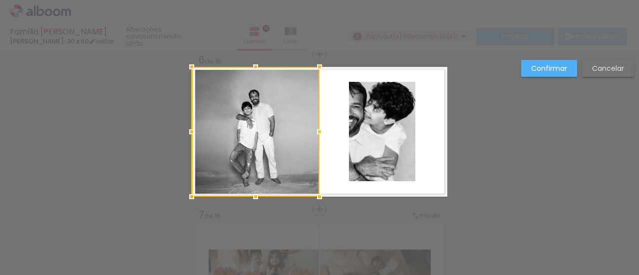
drag, startPoint x: 184, startPoint y: 131, endPoint x: 148, endPoint y: 127, distance: 36.2
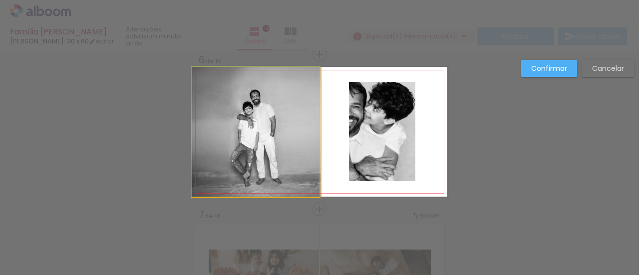
drag, startPoint x: 312, startPoint y: 129, endPoint x: 320, endPoint y: 131, distance: 7.8
click at [313, 128] on quentale-photo at bounding box center [256, 132] width 128 height 130
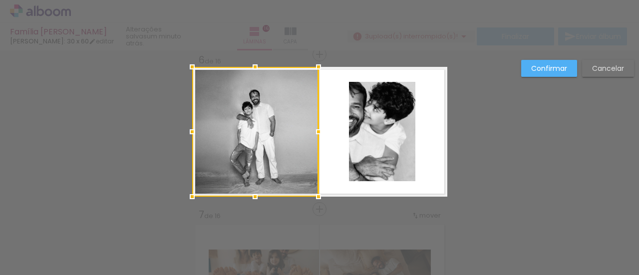
drag, startPoint x: 314, startPoint y: 130, endPoint x: 324, endPoint y: 132, distance: 10.1
click at [343, 129] on album-spread "6 de 16" at bounding box center [319, 132] width 255 height 130
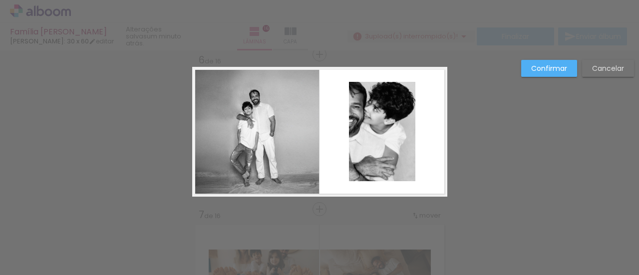
click at [311, 133] on quentale-photo at bounding box center [255, 132] width 127 height 130
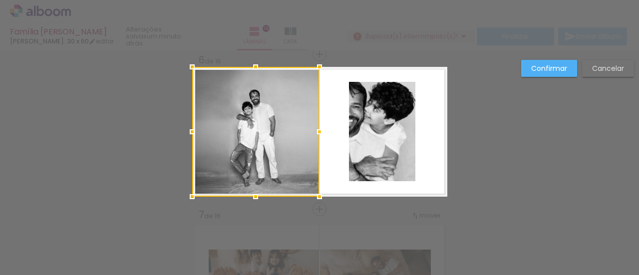
click at [316, 132] on div at bounding box center [320, 132] width 20 height 20
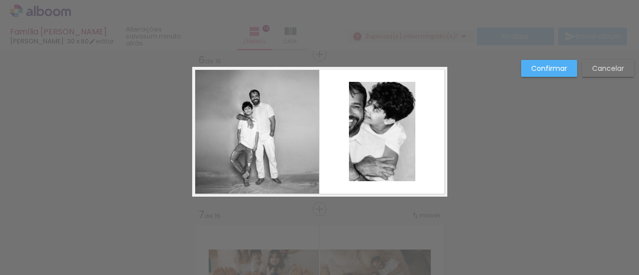
click at [0, 0] on slot "Confirmar" at bounding box center [0, 0] width 0 height 0
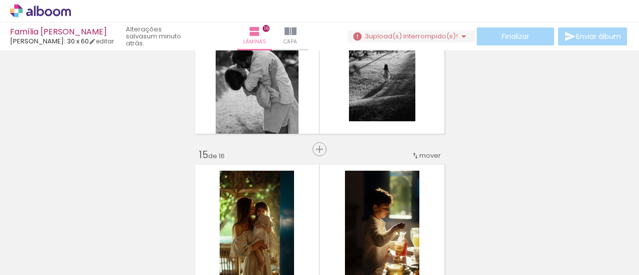
scroll to position [2185, 0]
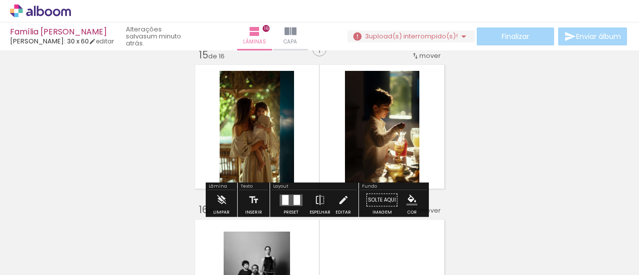
click at [295, 210] on div "Preset" at bounding box center [291, 212] width 15 height 4
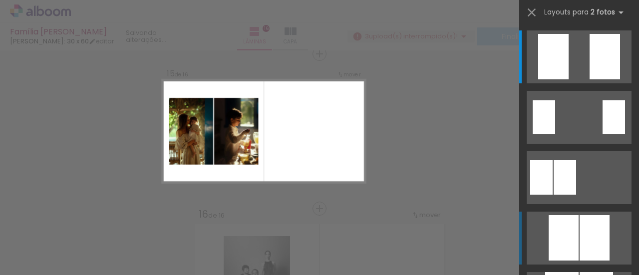
scroll to position [2180, 0]
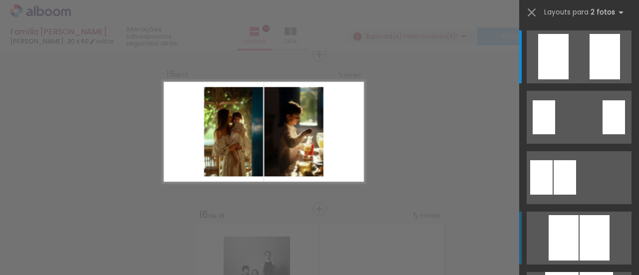
click at [570, 232] on div at bounding box center [564, 237] width 30 height 45
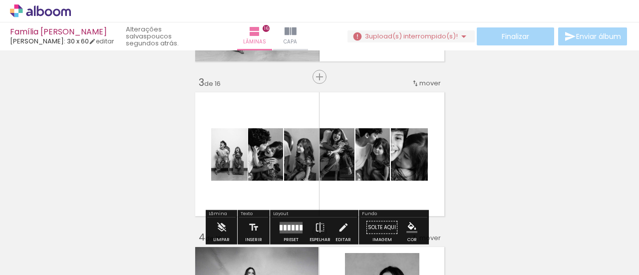
scroll to position [100, 0]
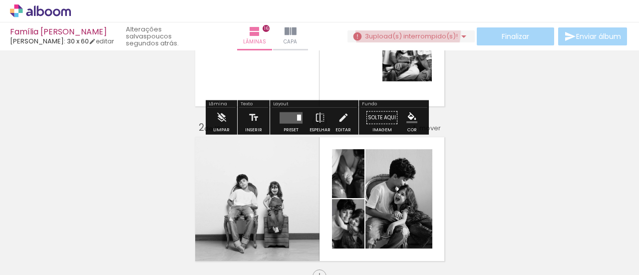
click at [406, 32] on span "upload(s) interrompido(s)!" at bounding box center [413, 35] width 89 height 9
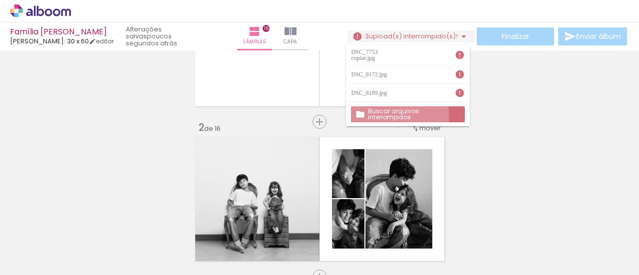
click at [0, 0] on slot "Buscar arquivos interrompidos" at bounding box center [0, 0] width 0 height 0
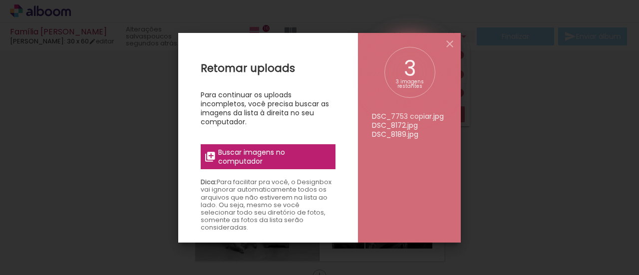
click at [294, 154] on span "Buscar imagens no computador" at bounding box center [273, 157] width 111 height 18
click at [0, 0] on input "file" at bounding box center [0, 0] width 0 height 0
click at [450, 39] on iron-icon at bounding box center [450, 44] width 12 height 12
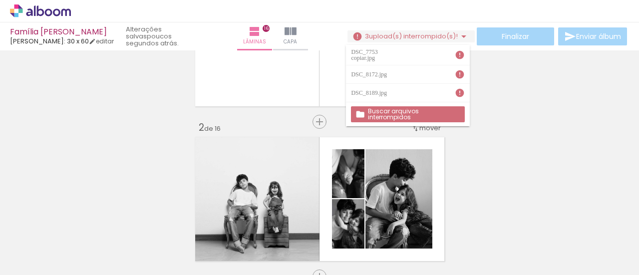
click at [471, 220] on iron-icon at bounding box center [470, 221] width 10 height 10
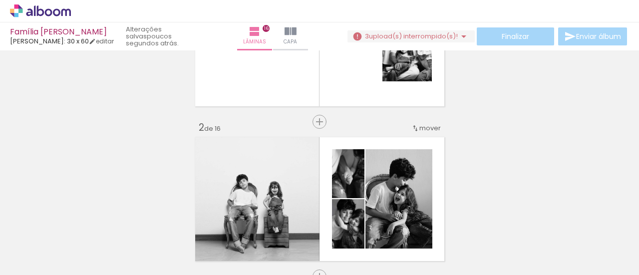
click at [416, 223] on iron-icon at bounding box center [414, 221] width 10 height 10
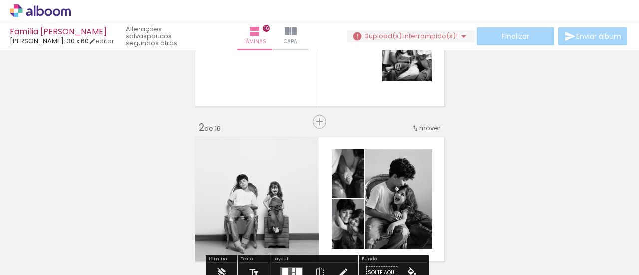
click at [361, 216] on paper-icon-button at bounding box center [358, 221] width 12 height 12
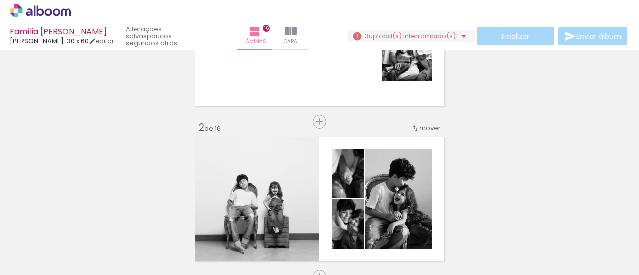
click at [249, 217] on iron-icon at bounding box center [246, 221] width 10 height 10
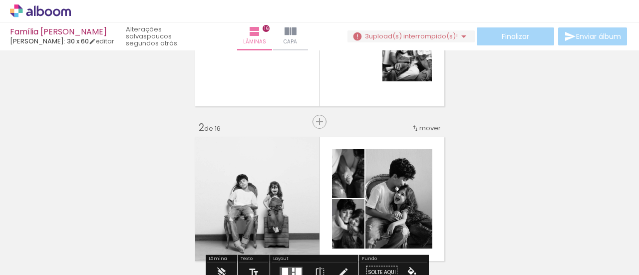
scroll to position [0, 0]
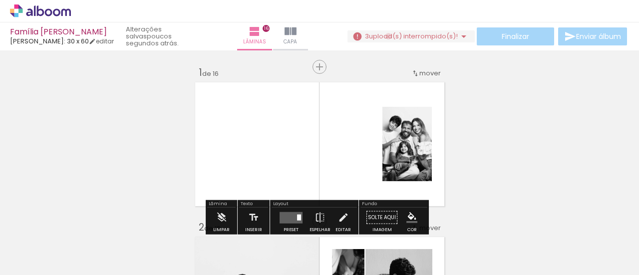
click at [385, 36] on span "upload(s) interrompido(s)!" at bounding box center [413, 35] width 89 height 9
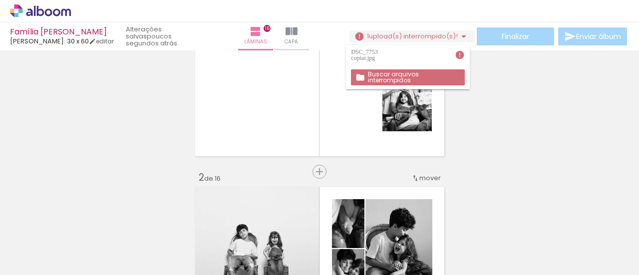
scroll to position [100, 0]
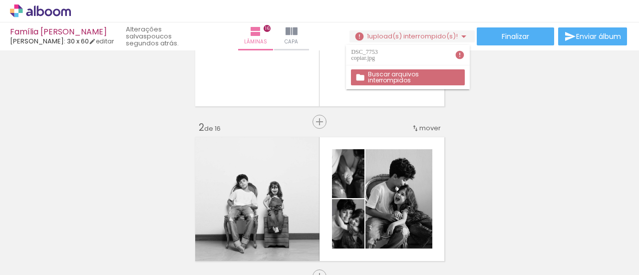
scroll to position [121, 0]
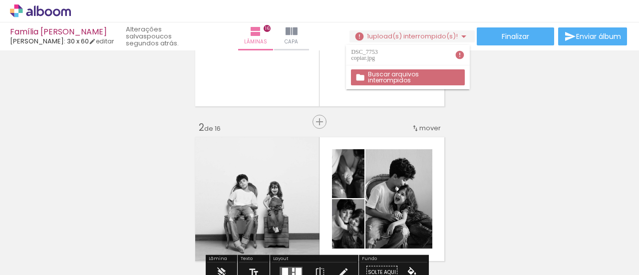
click at [192, 219] on iron-icon at bounding box center [190, 221] width 10 height 10
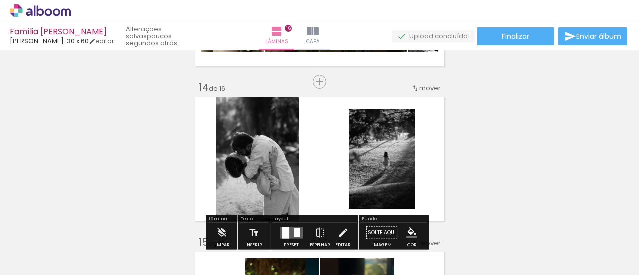
scroll to position [1798, 0]
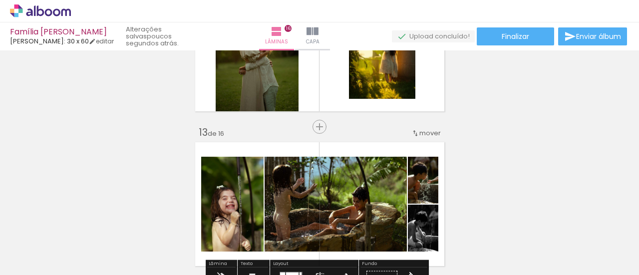
click at [420, 132] on span "mover" at bounding box center [430, 132] width 21 height 9
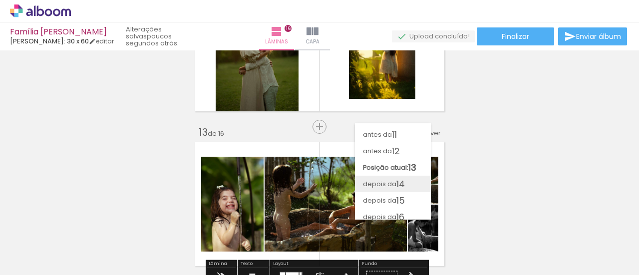
click at [393, 185] on span "depois da" at bounding box center [379, 184] width 33 height 16
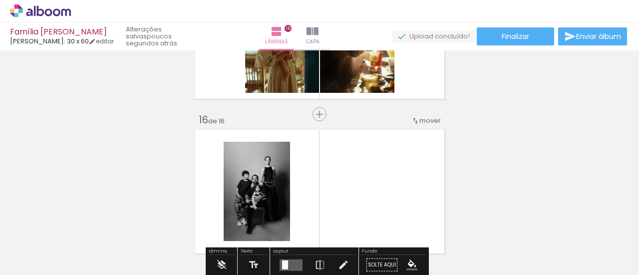
scroll to position [2225, 0]
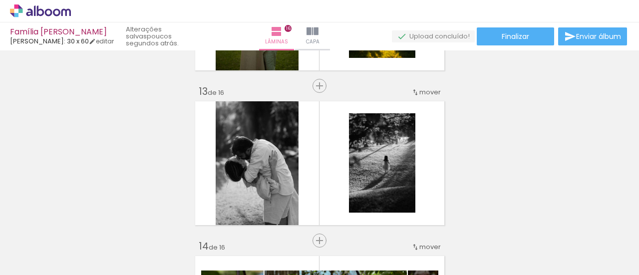
scroll to position [1989, 0]
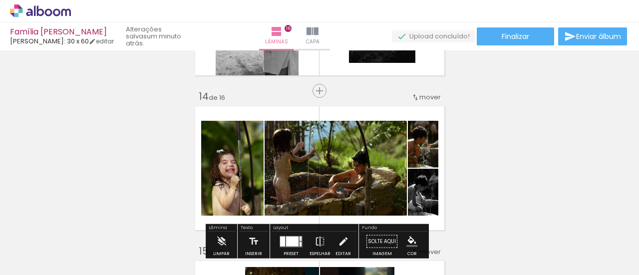
click at [431, 97] on span "mover" at bounding box center [430, 96] width 21 height 9
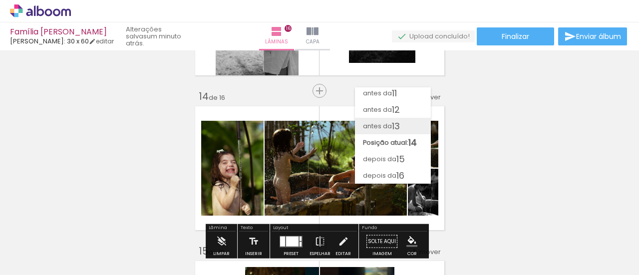
scroll to position [117, 0]
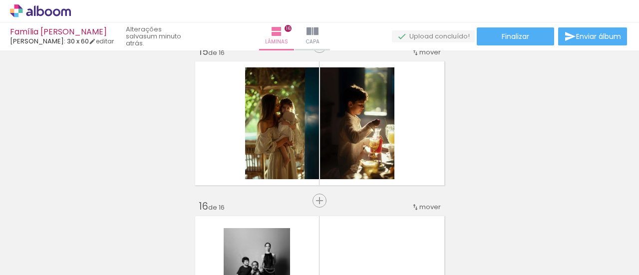
scroll to position [2089, 0]
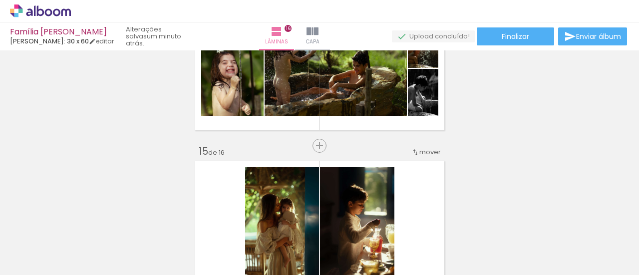
click at [427, 150] on span "mover" at bounding box center [430, 151] width 21 height 9
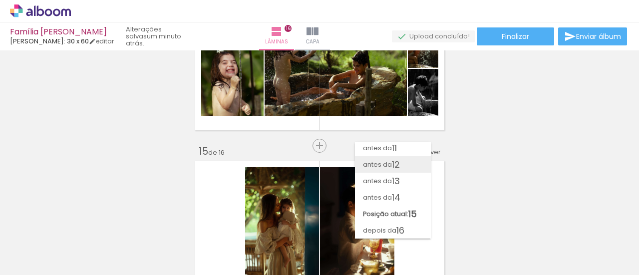
scroll to position [117, 0]
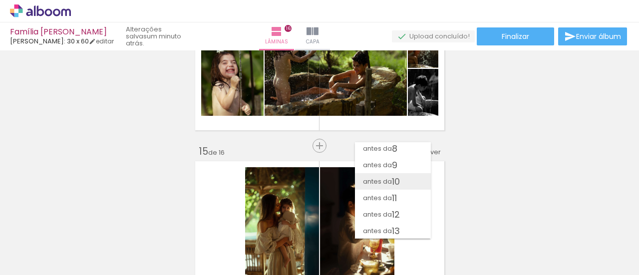
click at [390, 181] on span "antes da" at bounding box center [377, 181] width 29 height 16
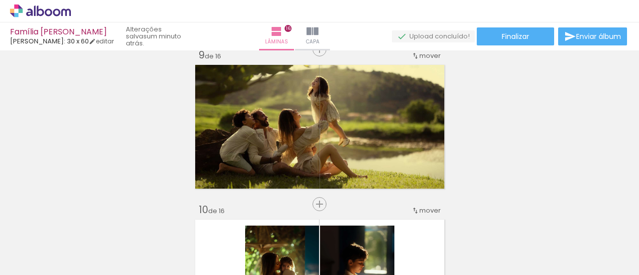
scroll to position [1356, 0]
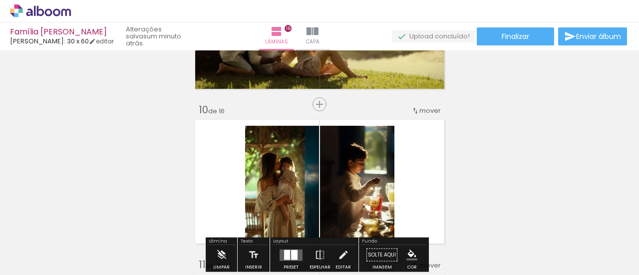
click at [419, 115] on div "mover" at bounding box center [426, 110] width 29 height 16
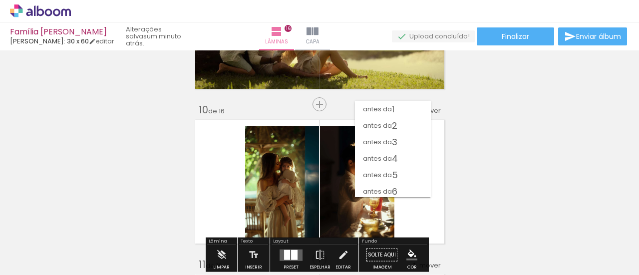
scroll to position [112, 0]
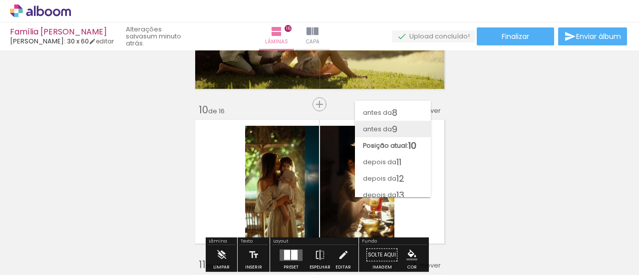
click at [404, 132] on paper-item "antes da 9" at bounding box center [393, 129] width 76 height 16
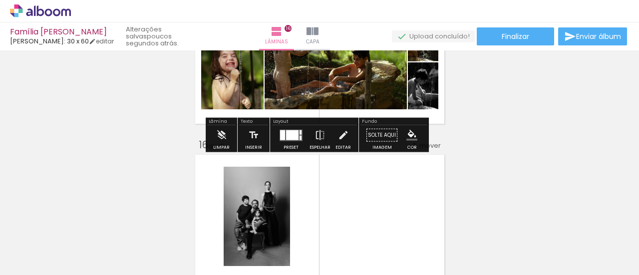
scroll to position [2300, 0]
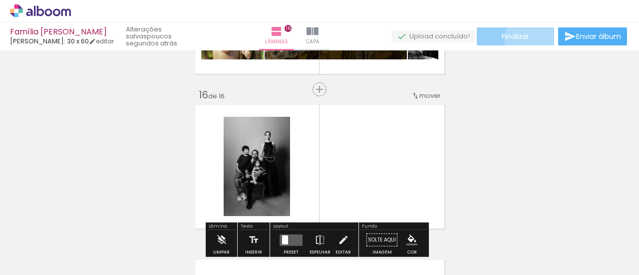
click at [533, 39] on paper-button "Finalizar" at bounding box center [515, 36] width 77 height 18
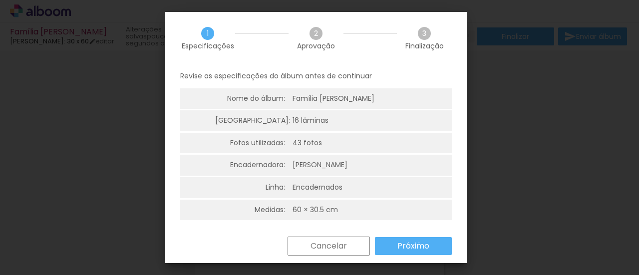
click at [0, 0] on slot "Próximo" at bounding box center [0, 0] width 0 height 0
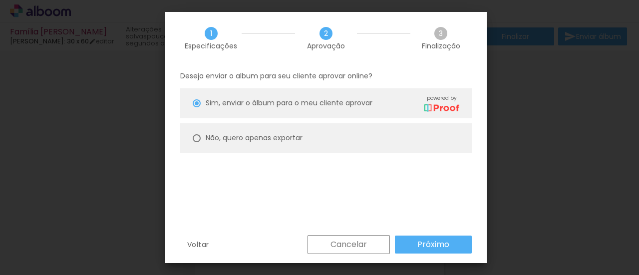
click at [314, 148] on paper-radio-button "Não, quero apenas exportar" at bounding box center [326, 138] width 292 height 30
type paper-radio-button "on"
click at [0, 0] on slot "Próximo" at bounding box center [0, 0] width 0 height 0
type input "Alta, 300 DPI"
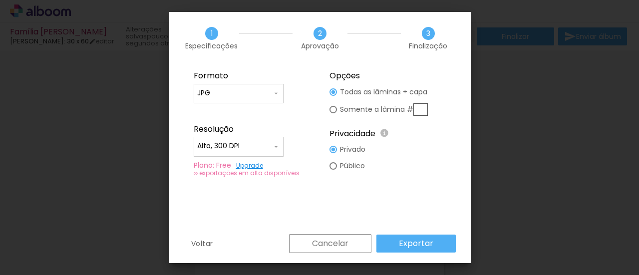
click at [280, 93] on iron-icon at bounding box center [276, 93] width 8 height 8
click at [218, 112] on paper-item "PDF" at bounding box center [239, 112] width 90 height 20
type input "PDF"
click at [400, 244] on paper-button "Exportar" at bounding box center [416, 244] width 79 height 18
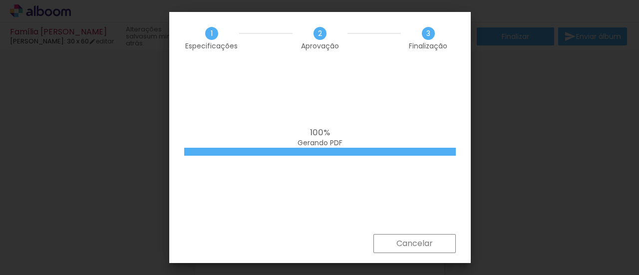
scroll to position [121, 0]
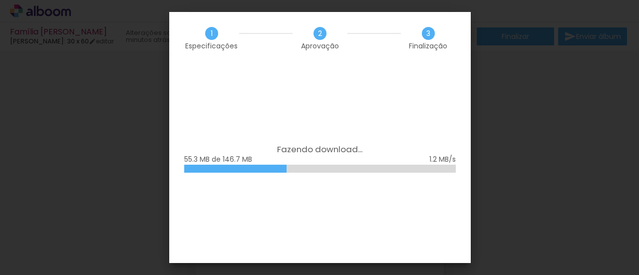
scroll to position [121, 0]
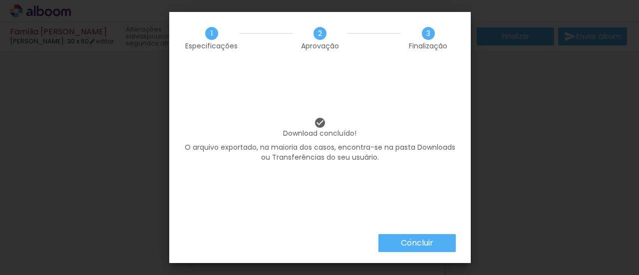
click at [0, 0] on slot "Concluir" at bounding box center [0, 0] width 0 height 0
